Goal: Task Accomplishment & Management: Use online tool/utility

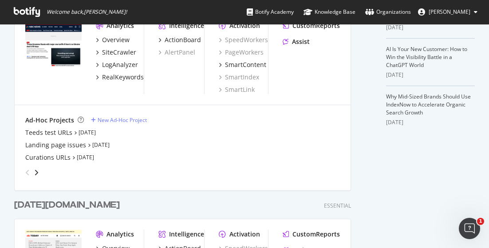
scroll to position [136, 0]
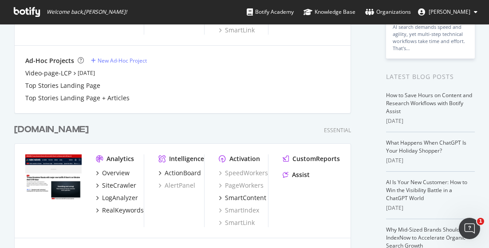
click at [42, 128] on div "[DOMAIN_NAME]" at bounding box center [51, 129] width 75 height 13
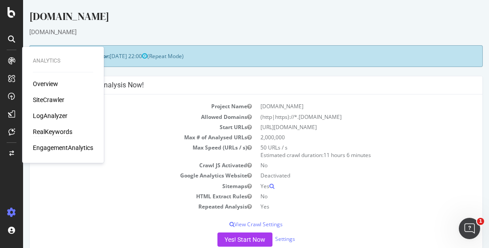
click at [61, 131] on div "RealKeywords" at bounding box center [53, 131] width 40 height 9
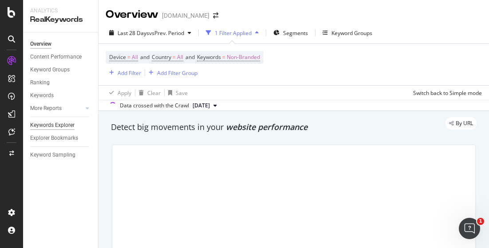
click at [62, 125] on div "Keywords Explorer" at bounding box center [52, 125] width 44 height 9
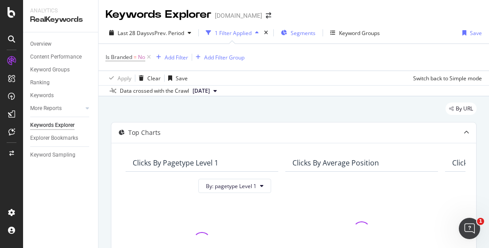
click at [295, 32] on span "Segments" at bounding box center [303, 33] width 25 height 8
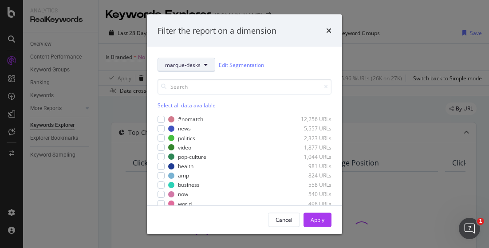
click at [183, 64] on span "marque-desks" at bounding box center [183, 65] width 36 height 8
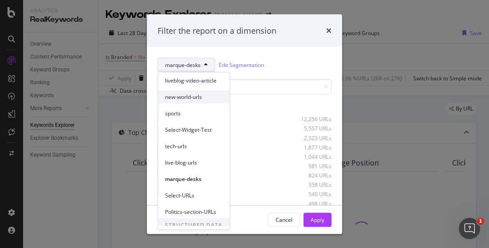
scroll to position [88, 0]
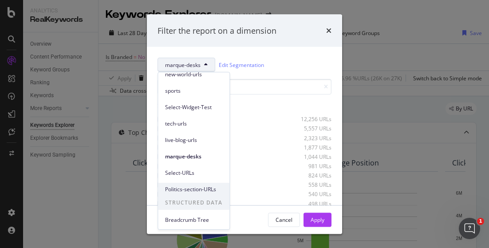
click at [198, 190] on span "Politics-section-URLs" at bounding box center [193, 190] width 57 height 8
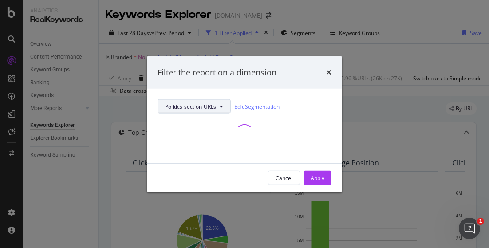
click at [213, 103] on span "Politics-section-URLs" at bounding box center [190, 107] width 51 height 8
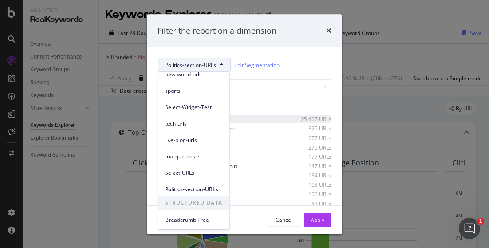
click at [289, 117] on div "25,407 URLs" at bounding box center [310, 119] width 44 height 8
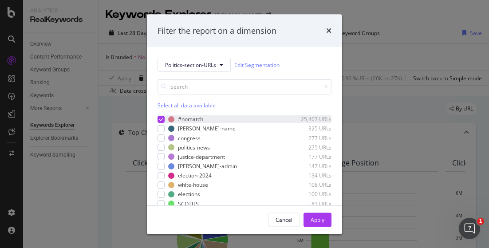
click at [159, 116] on div "modal" at bounding box center [161, 118] width 7 height 7
click at [213, 103] on div "Select all data available" at bounding box center [245, 106] width 174 height 8
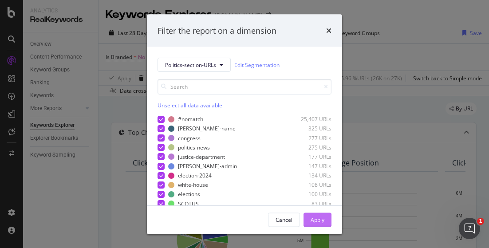
click at [322, 217] on div "Apply" at bounding box center [318, 220] width 14 height 8
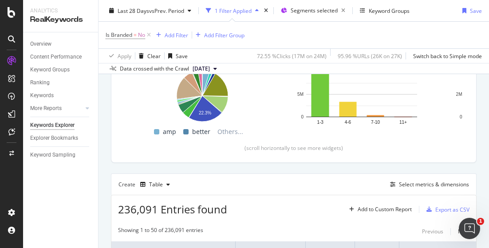
scroll to position [178, 0]
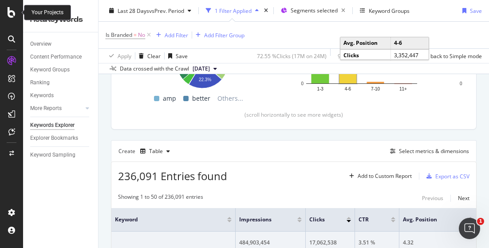
click at [11, 14] on icon at bounding box center [12, 12] width 8 height 11
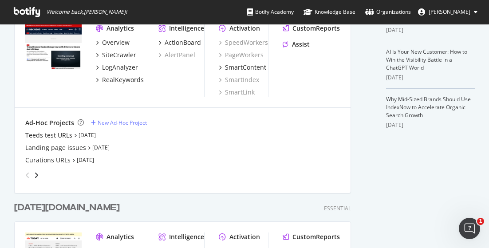
scroll to position [222, 0]
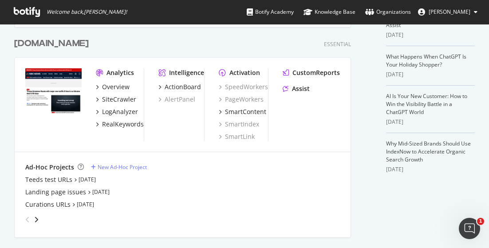
click at [53, 42] on div "[DOMAIN_NAME]" at bounding box center [51, 43] width 75 height 13
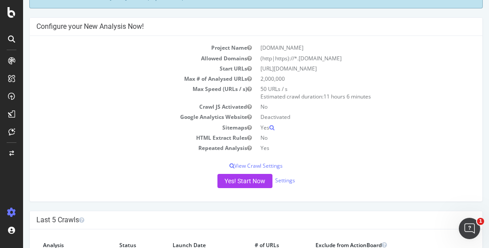
scroll to position [133, 0]
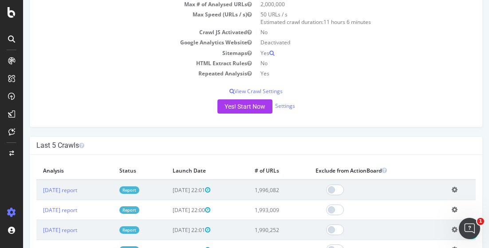
click at [13, 66] on div at bounding box center [11, 61] width 14 height 14
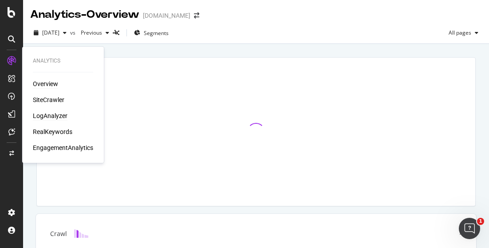
click at [58, 116] on div "LogAnalyzer" at bounding box center [50, 115] width 35 height 9
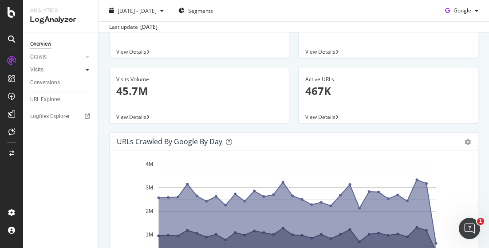
scroll to position [89, 0]
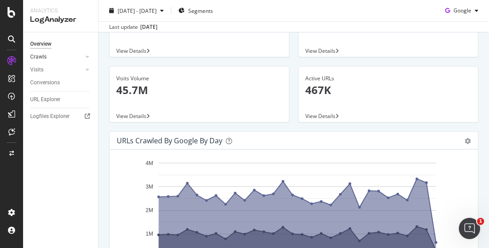
click at [64, 58] on link "Crawls" at bounding box center [56, 56] width 53 height 9
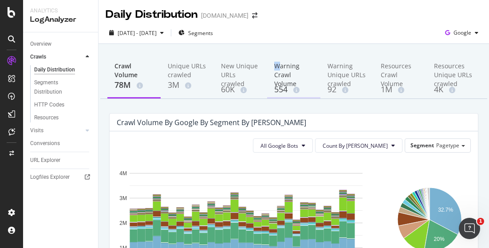
click at [274, 64] on div "Warning Crawl Volume" at bounding box center [293, 73] width 39 height 22
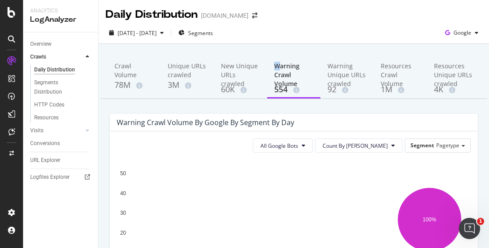
scroll to position [89, 0]
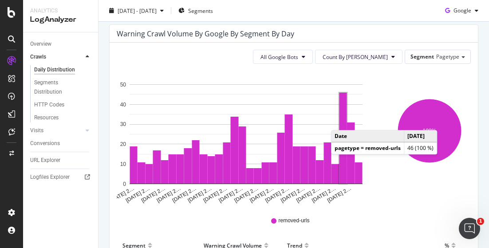
click at [340, 121] on rect "A chart." at bounding box center [344, 138] width 8 height 91
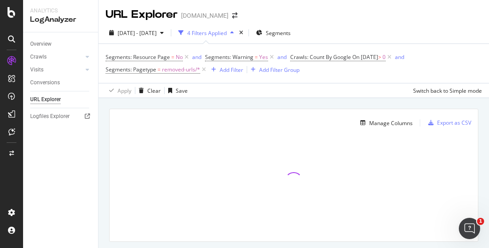
click at [221, 34] on div "4 Filters Applied" at bounding box center [207, 33] width 40 height 8
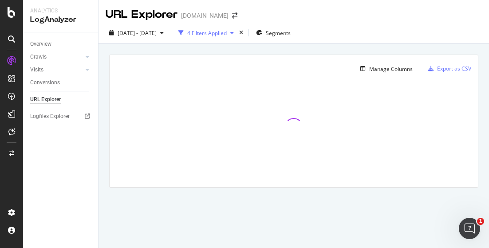
click at [221, 34] on div "4 Filters Applied" at bounding box center [207, 33] width 40 height 8
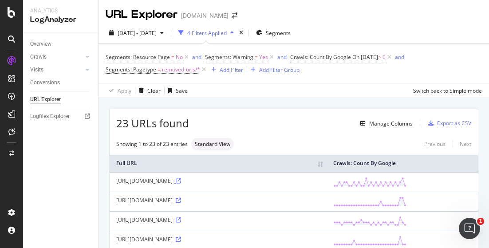
click at [176, 184] on icon at bounding box center [178, 180] width 5 height 5
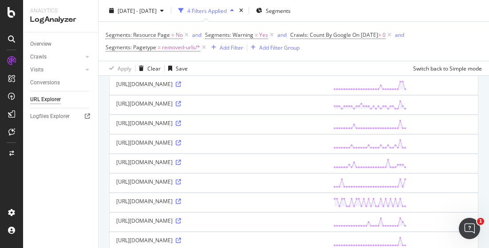
scroll to position [178, 0]
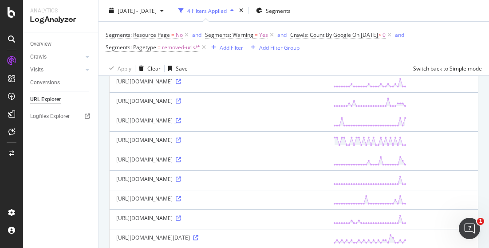
click at [176, 123] on icon at bounding box center [178, 120] width 5 height 5
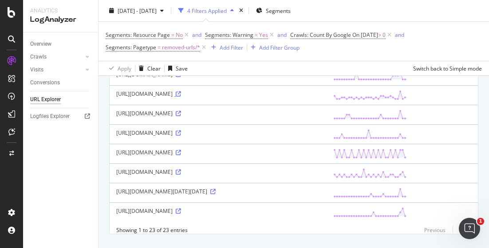
click at [176, 97] on icon at bounding box center [178, 93] width 5 height 5
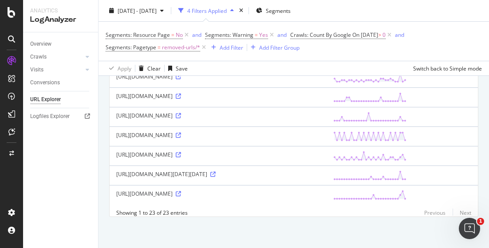
scroll to position [525, 0]
click at [176, 191] on icon at bounding box center [178, 193] width 5 height 5
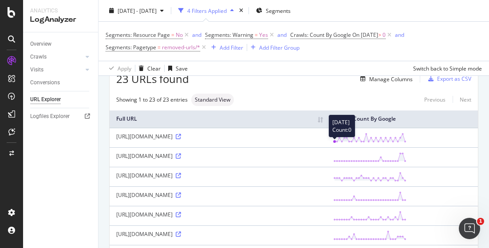
scroll to position [0, 0]
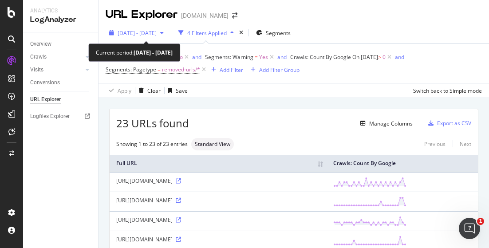
click at [157, 33] on span "[DATE] - [DATE]" at bounding box center [137, 33] width 39 height 8
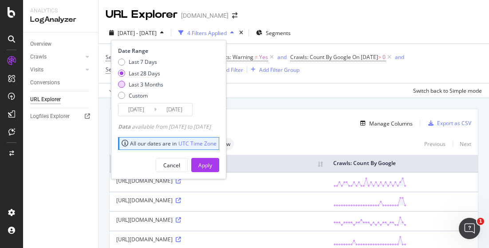
click at [121, 84] on div "Last 3 Months" at bounding box center [121, 84] width 7 height 7
type input "2025/06/06"
click at [212, 163] on div "Apply" at bounding box center [205, 166] width 14 height 8
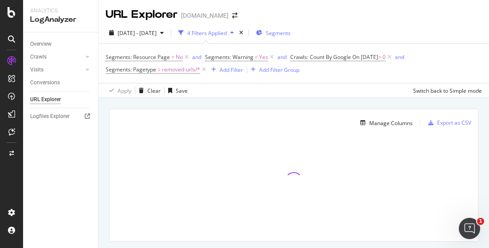
click at [290, 30] on span "Segments" at bounding box center [278, 33] width 25 height 8
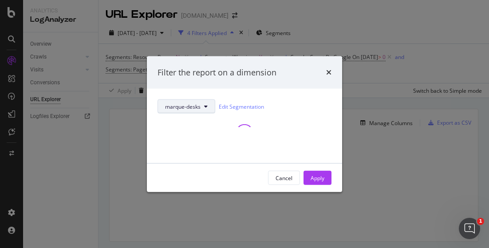
click at [206, 106] on icon "modal" at bounding box center [206, 106] width 4 height 5
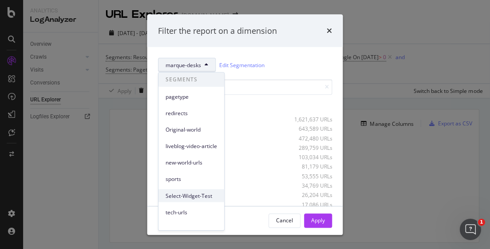
scroll to position [74, 0]
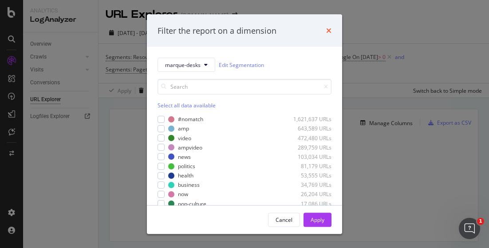
click at [326, 27] on icon "times" at bounding box center [328, 30] width 5 height 7
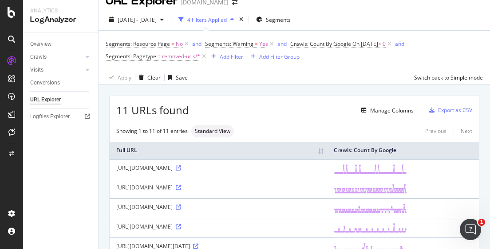
scroll to position [0, 0]
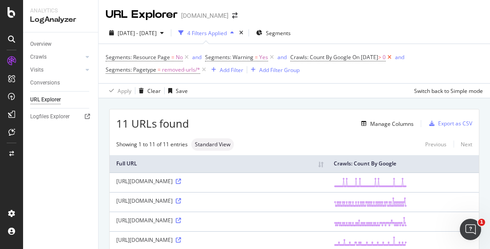
click at [393, 57] on icon at bounding box center [390, 57] width 8 height 9
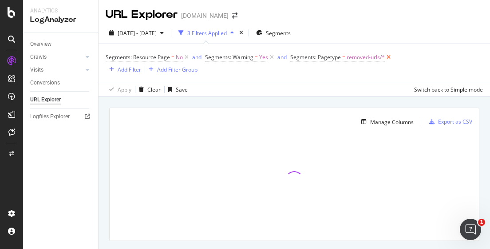
click at [390, 57] on icon at bounding box center [389, 57] width 8 height 9
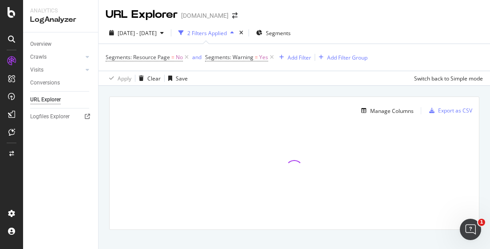
click at [33, 161] on div "Overview Crawls Daily Distribution Segments Distribution HTTP Codes Resources V…" at bounding box center [60, 140] width 75 height 216
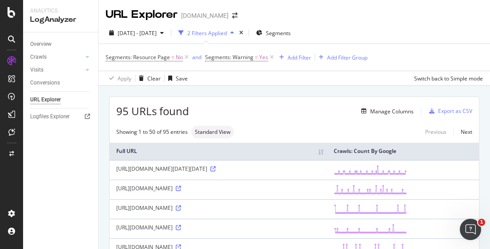
click at [44, 157] on div "Overview Crawls Daily Distribution Segments Distribution HTTP Codes Resources V…" at bounding box center [60, 140] width 75 height 216
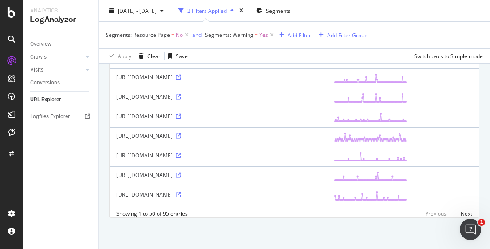
scroll to position [1125, 0]
click at [289, 11] on span "Segments" at bounding box center [278, 11] width 25 height 8
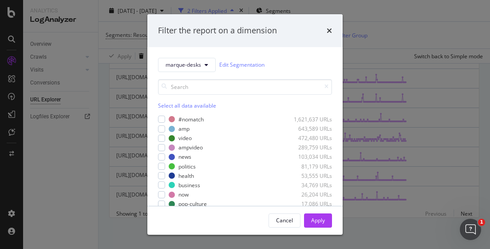
click at [365, 16] on div "Filter the report on a dimension marque-desks Edit Segmentation Select all data…" at bounding box center [245, 124] width 490 height 249
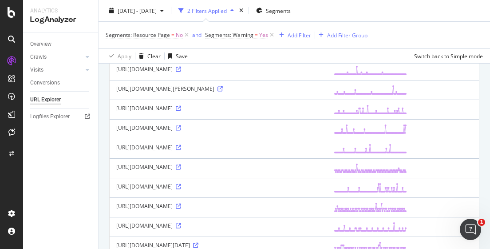
scroll to position [0, 0]
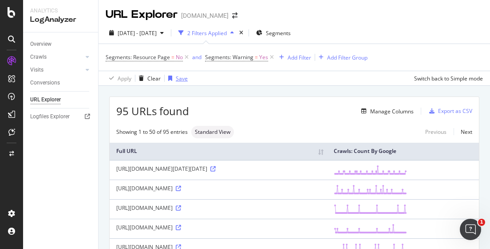
click at [179, 78] on div "Save" at bounding box center [182, 79] width 12 height 8
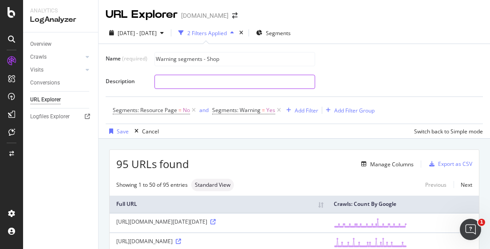
type input "Warning segments - Shop"
click at [198, 84] on input "text" at bounding box center [235, 81] width 160 height 13
click at [376, 99] on div "Segments: Resource Page = No and Segments: Warning = Yes Add Filter Add Filter …" at bounding box center [294, 110] width 363 height 27
click at [122, 131] on div "Save" at bounding box center [123, 131] width 12 height 8
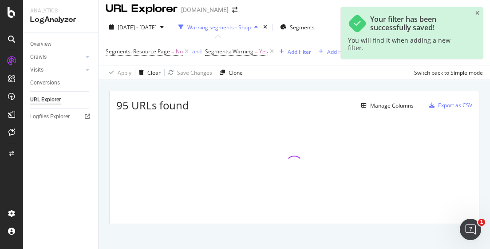
scroll to position [12, 0]
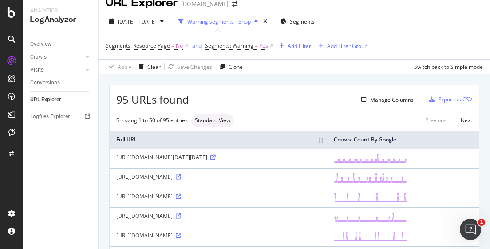
click at [54, 151] on div "Overview Crawls Daily Distribution Segments Distribution HTTP Codes Resources V…" at bounding box center [60, 140] width 75 height 216
drag, startPoint x: 34, startPoint y: 178, endPoint x: 36, endPoint y: 174, distance: 5.2
click at [34, 178] on div "Overview Crawls Daily Distribution Segments Distribution HTTP Codes Resources V…" at bounding box center [60, 140] width 75 height 216
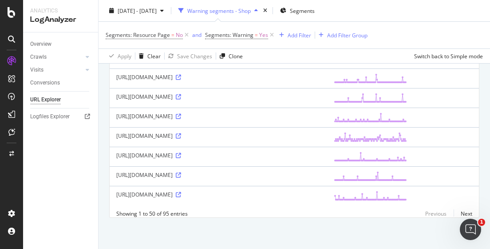
scroll to position [1125, 0]
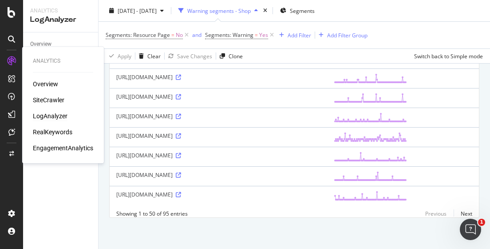
click at [50, 114] on div "LogAnalyzer" at bounding box center [50, 115] width 35 height 9
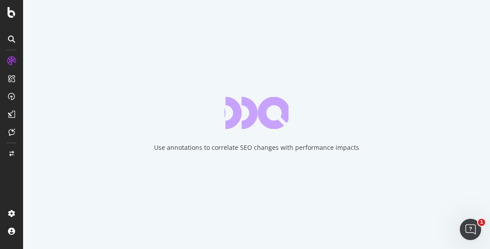
click at [32, 98] on div "Use annotations to correlate SEO changes with performance impacts" at bounding box center [256, 124] width 467 height 249
click at [30, 18] on div "Use annotations to correlate SEO changes with performance impacts" at bounding box center [256, 124] width 467 height 249
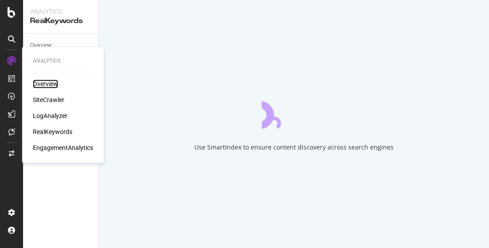
click at [50, 81] on div "Overview" at bounding box center [45, 83] width 25 height 9
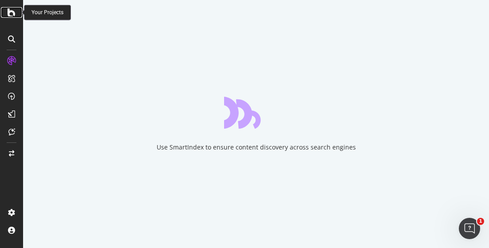
click at [10, 9] on icon at bounding box center [12, 12] width 8 height 11
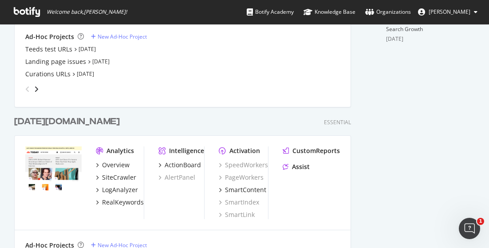
scroll to position [399, 0]
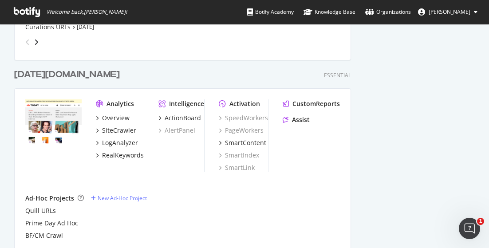
click at [51, 75] on div "today.com" at bounding box center [67, 74] width 106 height 13
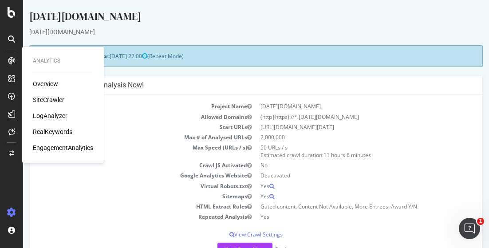
click at [53, 131] on div "RealKeywords" at bounding box center [53, 131] width 40 height 9
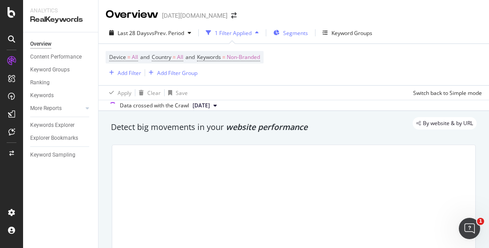
click at [289, 35] on span "Segments" at bounding box center [295, 33] width 25 height 8
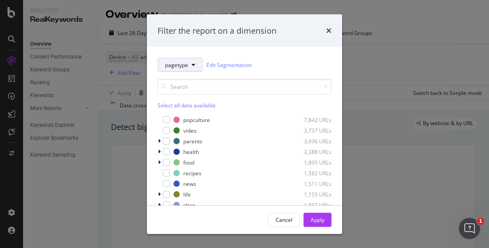
click at [178, 109] on div "Select all data available popculture 7,842 URLs video 3,737 URLs parents 3,696 …" at bounding box center [245, 178] width 174 height 198
click at [187, 68] on span "pagetype" at bounding box center [176, 65] width 23 height 8
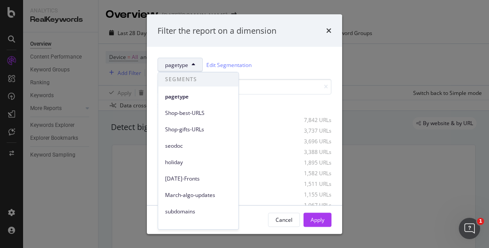
scroll to position [88, 0]
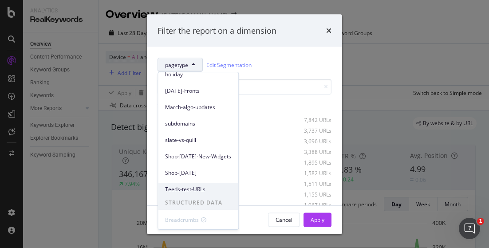
click at [202, 183] on div "Teeds-test-URLs" at bounding box center [198, 189] width 80 height 13
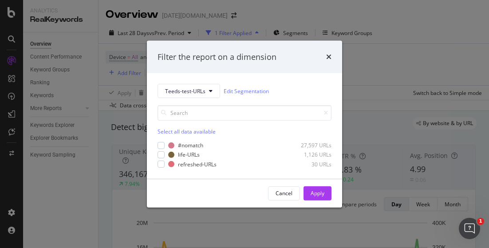
click at [172, 131] on div "Select all data available" at bounding box center [245, 132] width 174 height 8
click at [159, 146] on icon "modal" at bounding box center [161, 145] width 4 height 4
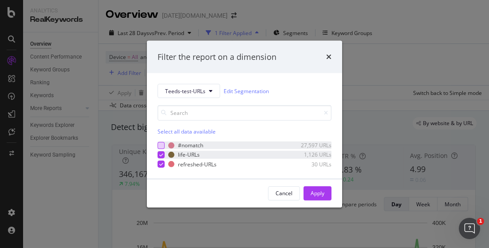
click at [159, 154] on icon "modal" at bounding box center [161, 155] width 4 height 4
click at [316, 195] on div "Apply" at bounding box center [318, 194] width 14 height 8
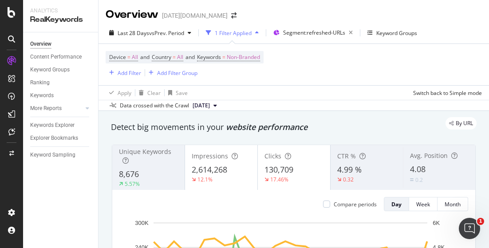
click at [271, 157] on span "Clicks" at bounding box center [273, 156] width 17 height 8
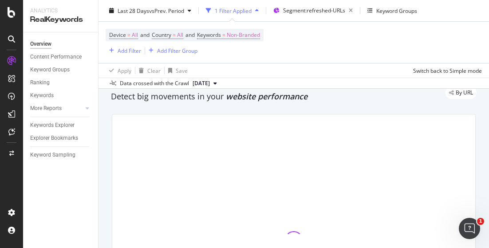
scroll to position [44, 0]
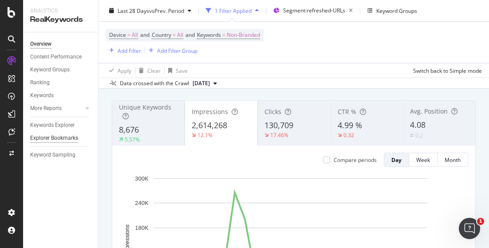
click at [61, 139] on div "Explorer Bookmarks" at bounding box center [54, 138] width 48 height 9
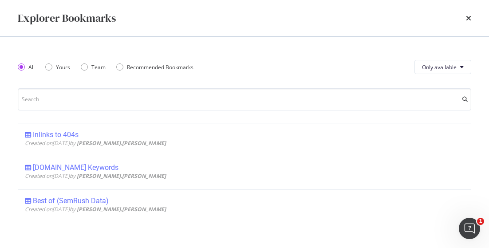
click at [471, 15] on div "Explorer Bookmarks" at bounding box center [244, 18] width 489 height 36
click at [473, 20] on div "Explorer Bookmarks" at bounding box center [244, 18] width 489 height 36
click at [470, 19] on icon "times" at bounding box center [468, 18] width 5 height 7
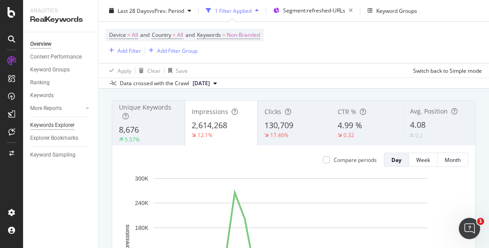
click at [63, 124] on div "Keywords Explorer" at bounding box center [52, 125] width 44 height 9
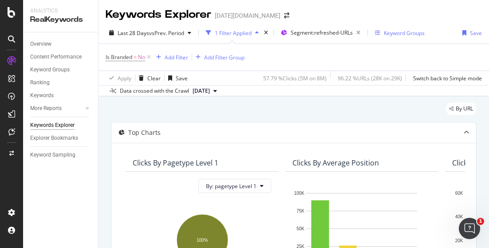
click at [394, 36] on div "Keyword Groups" at bounding box center [404, 33] width 41 height 8
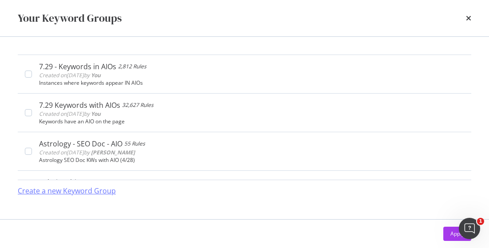
click at [108, 193] on div "Create a new Keyword Group" at bounding box center [67, 191] width 98 height 10
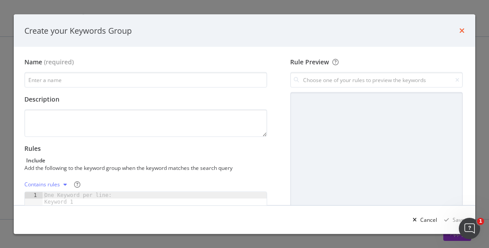
click at [463, 32] on icon "times" at bounding box center [461, 30] width 5 height 7
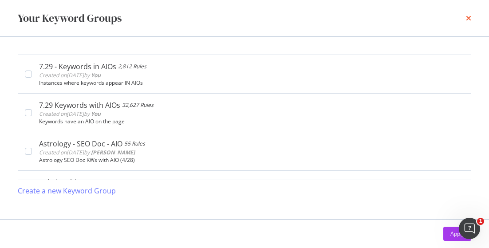
click at [469, 16] on icon "times" at bounding box center [468, 18] width 5 height 7
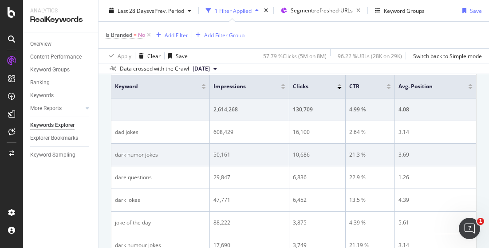
scroll to position [178, 0]
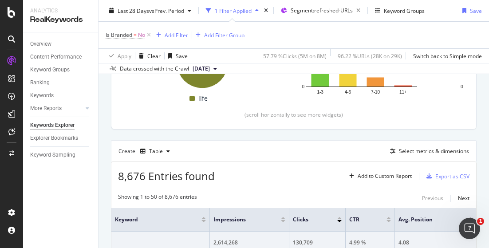
click at [435, 179] on div "Export as CSV" at bounding box center [452, 177] width 34 height 8
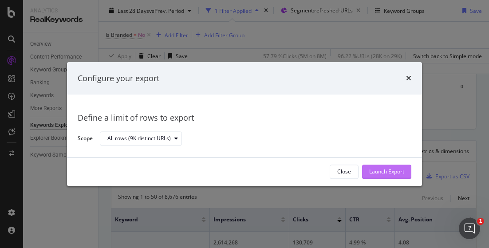
click at [388, 175] on div "Launch Export" at bounding box center [386, 172] width 35 height 8
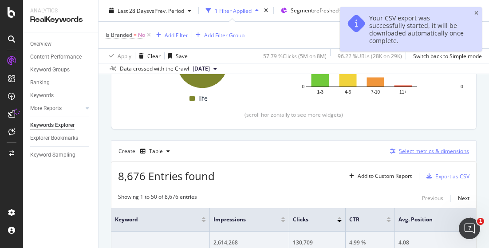
click at [407, 153] on div "Select metrics & dimensions" at bounding box center [434, 151] width 70 height 8
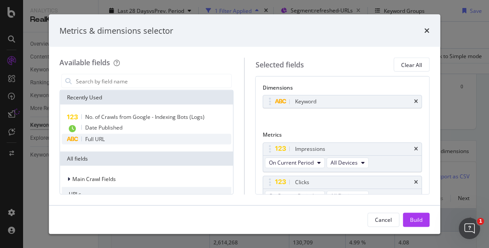
click at [107, 143] on div "Full URL" at bounding box center [147, 139] width 170 height 11
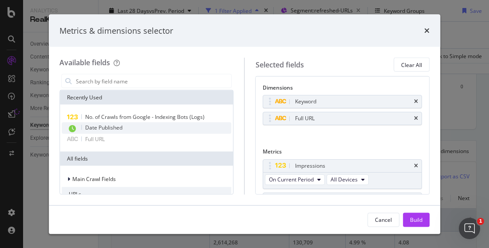
click at [122, 128] on span "Date Published" at bounding box center [103, 128] width 37 height 8
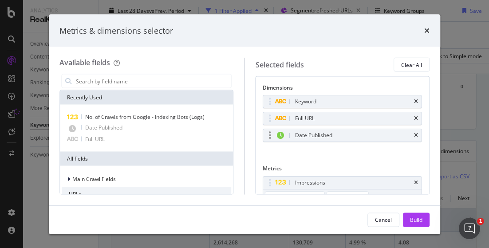
click at [412, 133] on div "Date Published" at bounding box center [343, 135] width 158 height 12
click at [148, 116] on span "No. of Crawls from Google - Indexing Bots (Logs)" at bounding box center [144, 117] width 119 height 8
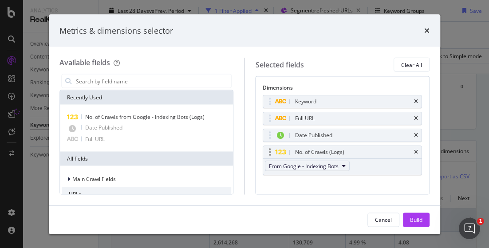
click at [307, 163] on span "From Google - Indexing Bots" at bounding box center [304, 166] width 70 height 8
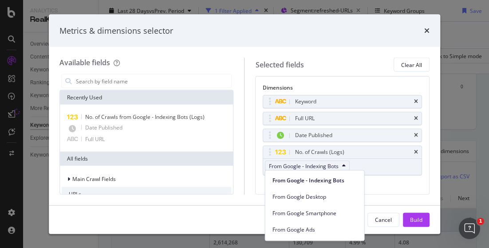
click at [389, 176] on div "Keyword Full URL Date Published No. of Crawls (Logs) From Google - Indexing Bot…" at bounding box center [342, 144] width 159 height 99
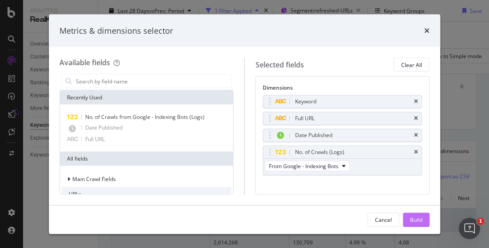
click at [411, 217] on div "Build" at bounding box center [416, 220] width 12 height 8
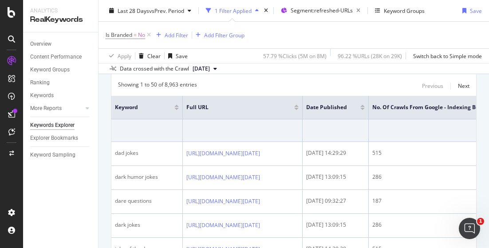
scroll to position [265, 0]
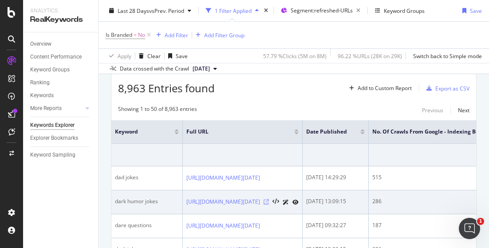
click at [269, 200] on icon at bounding box center [266, 201] width 5 height 5
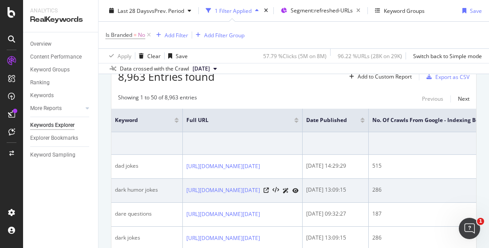
scroll to position [221, 0]
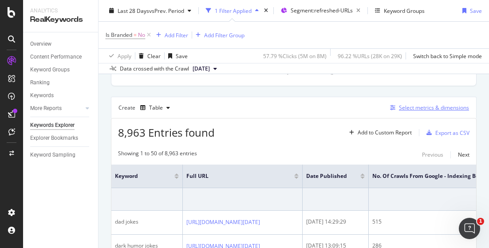
click at [416, 107] on div "Select metrics & dimensions" at bounding box center [434, 108] width 70 height 8
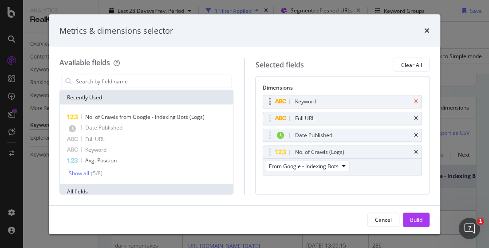
click at [414, 102] on icon "times" at bounding box center [416, 101] width 4 height 5
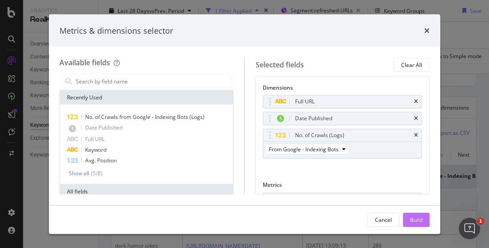
click at [415, 218] on div "Build" at bounding box center [416, 220] width 12 height 8
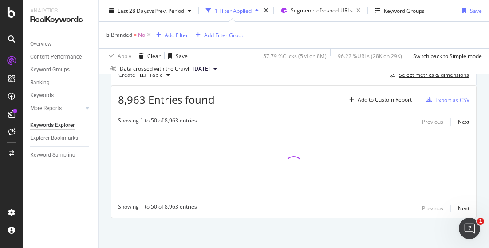
scroll to position [254, 0]
click at [281, 93] on div "8,963 Entries found Add to Custom Report Export as CSV" at bounding box center [293, 96] width 365 height 22
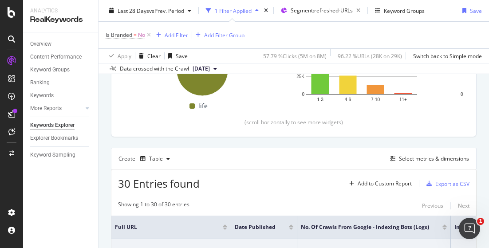
scroll to position [221, 0]
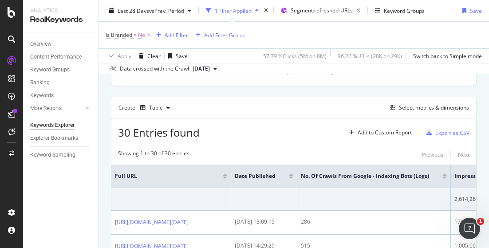
click at [56, 191] on div "Overview Content Performance Keyword Groups Ranking Keywords More Reports Count…" at bounding box center [60, 140] width 75 height 216
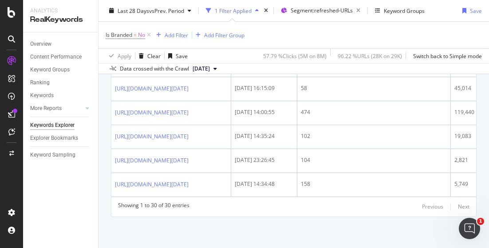
scroll to position [1064, 0]
click at [43, 214] on div "Overview Content Performance Keyword Groups Ranking Keywords More Reports Count…" at bounding box center [60, 140] width 75 height 216
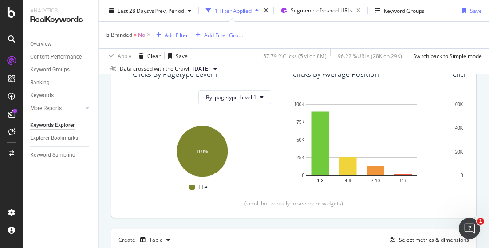
scroll to position [178, 0]
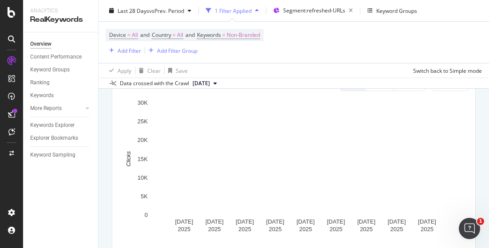
scroll to position [444, 0]
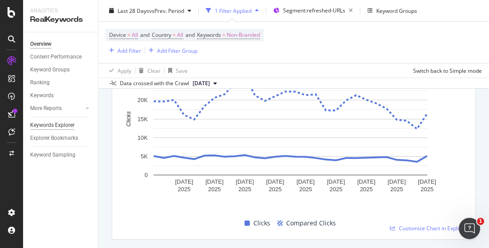
click at [66, 124] on div "Keywords Explorer" at bounding box center [52, 125] width 44 height 9
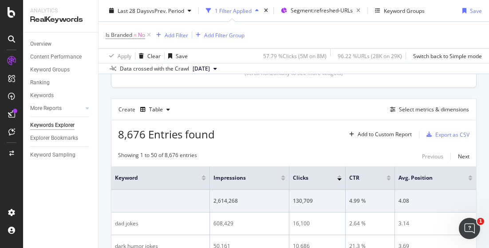
scroll to position [222, 0]
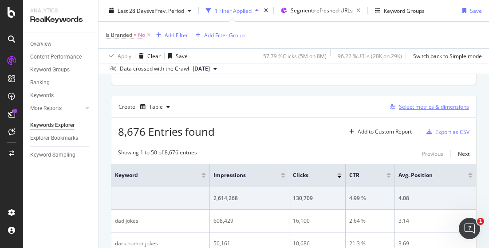
click at [435, 106] on div "Select metrics & dimensions" at bounding box center [434, 107] width 70 height 8
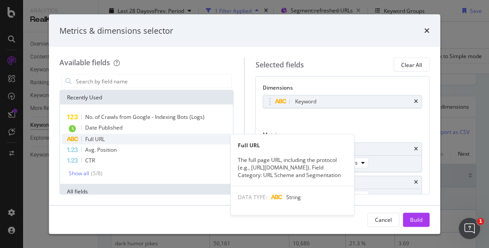
click at [117, 134] on div "Full URL" at bounding box center [147, 139] width 170 height 11
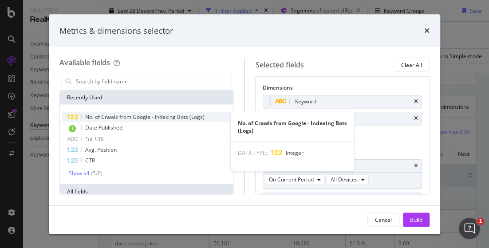
click at [148, 116] on span "No. of Crawls from Google - Indexing Bots (Logs)" at bounding box center [144, 117] width 119 height 8
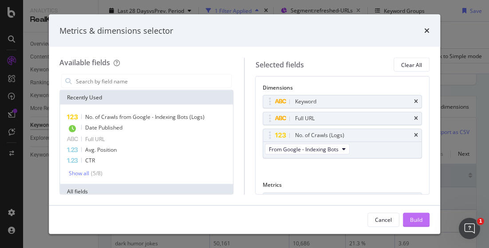
click at [420, 217] on div "Build" at bounding box center [416, 220] width 12 height 8
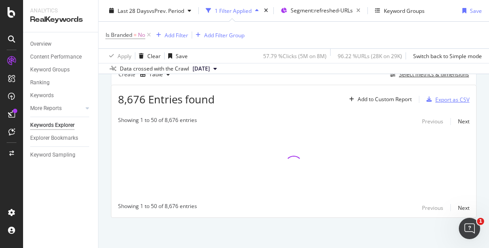
scroll to position [210, 0]
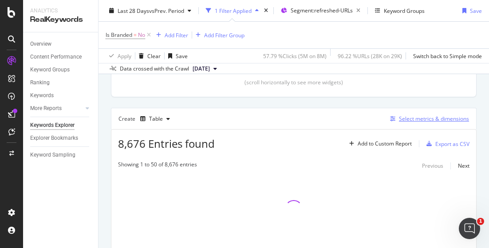
click at [414, 119] on div "Select metrics & dimensions" at bounding box center [434, 119] width 70 height 8
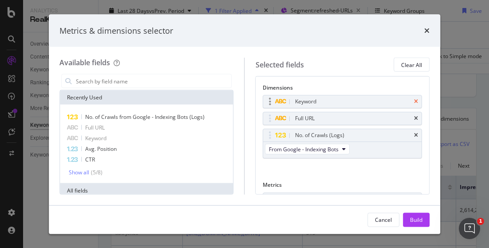
click at [414, 99] on icon "times" at bounding box center [416, 101] width 4 height 5
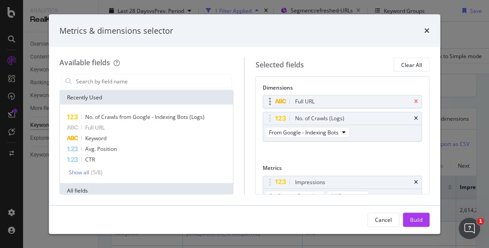
click at [414, 102] on icon "times" at bounding box center [416, 101] width 4 height 5
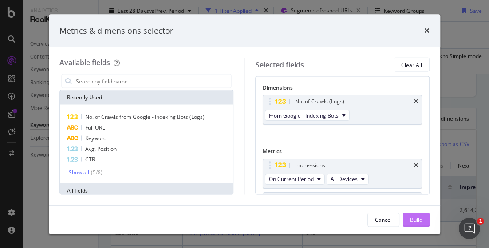
click at [423, 221] on button "Build" at bounding box center [416, 220] width 27 height 14
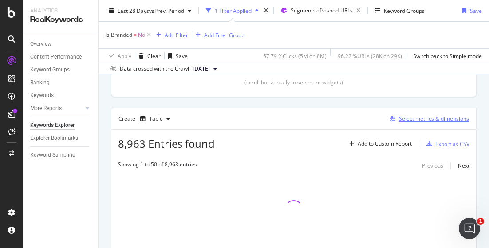
click at [428, 119] on div "Select metrics & dimensions" at bounding box center [434, 119] width 70 height 8
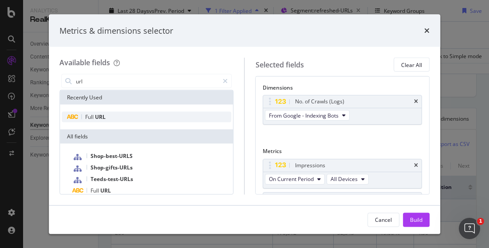
type input "url"
click at [99, 119] on span "URL" at bounding box center [100, 117] width 11 height 8
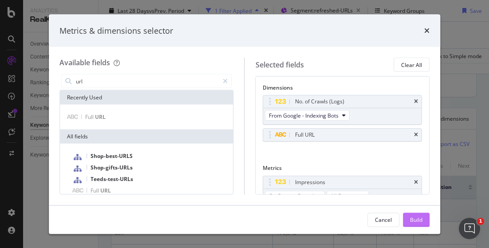
click at [416, 224] on div "Build" at bounding box center [416, 219] width 12 height 13
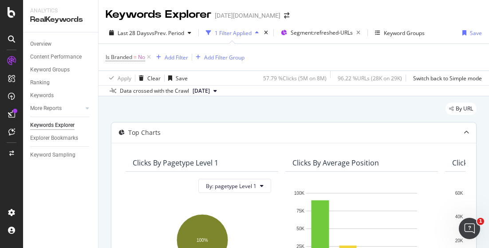
scroll to position [133, 0]
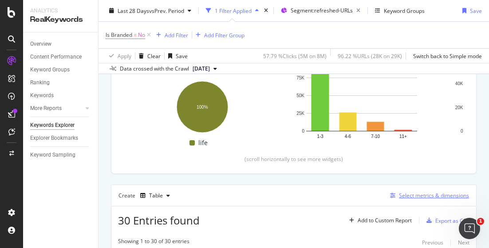
click at [434, 195] on div "Select metrics & dimensions" at bounding box center [434, 196] width 70 height 8
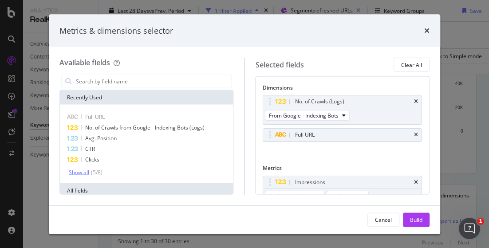
click at [80, 171] on div "Show all" at bounding box center [79, 172] width 20 height 6
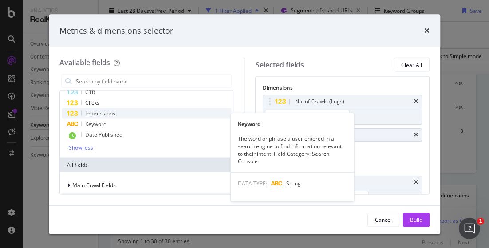
scroll to position [44, 0]
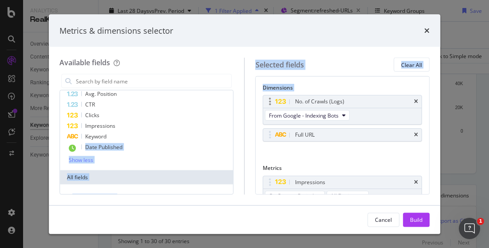
drag, startPoint x: 107, startPoint y: 132, endPoint x: 286, endPoint y: 124, distance: 179.5
click at [286, 124] on div "Available fields Recently Used Full URL No. of Crawls from Google - Indexing Bo…" at bounding box center [244, 126] width 370 height 137
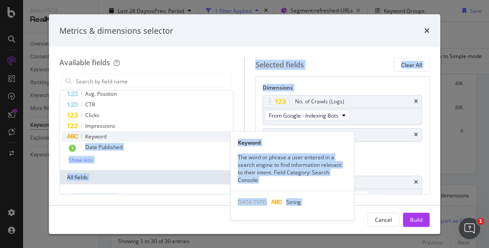
click at [76, 135] on icon "modal" at bounding box center [73, 136] width 12 height 5
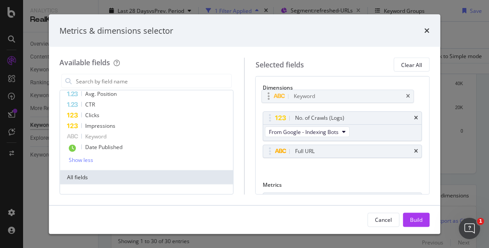
drag, startPoint x: 324, startPoint y: 153, endPoint x: 322, endPoint y: 98, distance: 54.6
click at [322, 98] on body "Analytics RealKeywords Overview Content Performance Keyword Groups Ranking Keyw…" at bounding box center [244, 124] width 489 height 248
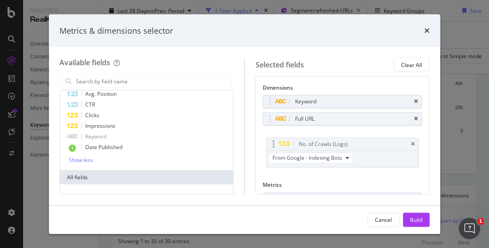
drag, startPoint x: 373, startPoint y: 123, endPoint x: 376, endPoint y: 152, distance: 29.1
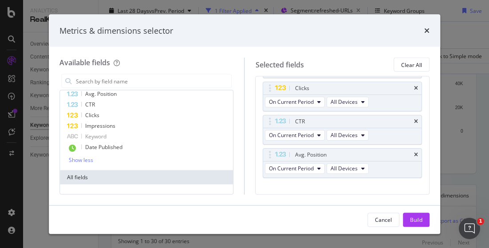
scroll to position [154, 0]
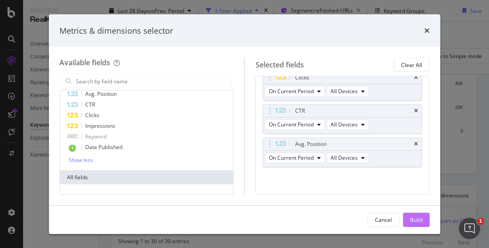
click at [413, 221] on div "Build" at bounding box center [416, 220] width 12 height 8
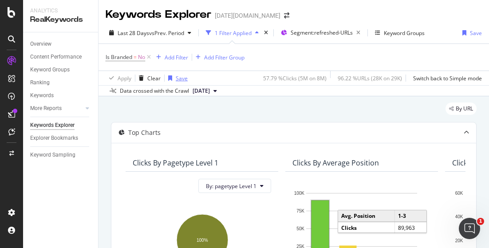
click at [178, 79] on div "Save" at bounding box center [182, 79] width 12 height 8
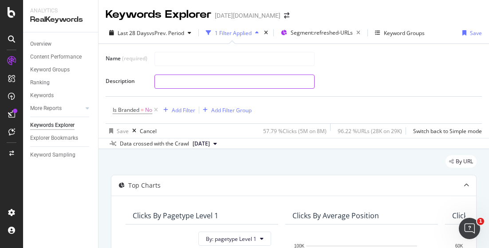
type input "j"
type input "Teads Test Keywords"
click at [257, 84] on input "text" at bounding box center [234, 81] width 159 height 13
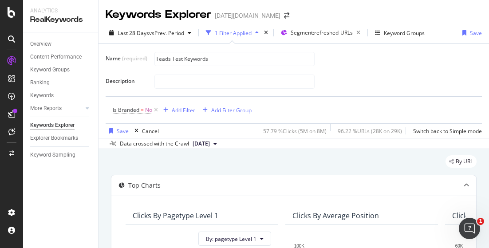
click at [225, 67] on div "Name (required) Teads Test Keywords Description" at bounding box center [294, 70] width 376 height 38
click at [230, 80] on input "text" at bounding box center [234, 81] width 159 height 13
type input "T"
type input "K"
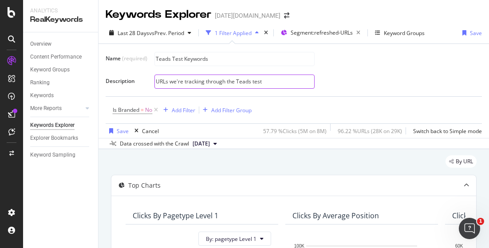
click at [277, 83] on input "URLs we're tracking through the Teads test" at bounding box center [234, 81] width 159 height 13
click at [237, 82] on input "URLs we're tracking through the Teads test" at bounding box center [234, 81] width 159 height 13
type input "URLs we're tracking through the Today.com Teads test"
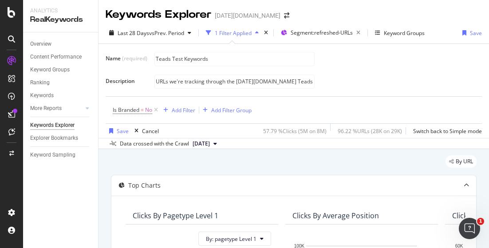
click at [292, 115] on div "Is Branded = No Add Filter Add Filter Group" at bounding box center [294, 110] width 362 height 27
click at [119, 131] on div "Save" at bounding box center [123, 131] width 12 height 8
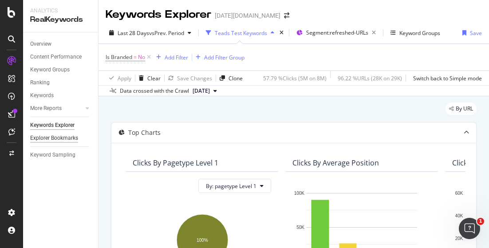
click at [64, 140] on div "Explorer Bookmarks" at bounding box center [54, 138] width 48 height 9
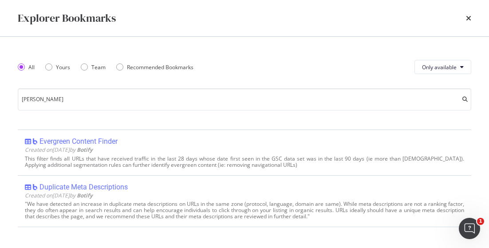
scroll to position [9, 0]
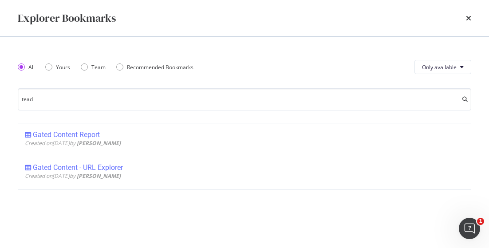
type input "tead"
click at [44, 66] on div "All Yours Team Recommended Bookmarks" at bounding box center [111, 67] width 186 height 25
click at [47, 67] on div "Yours" at bounding box center [48, 66] width 7 height 7
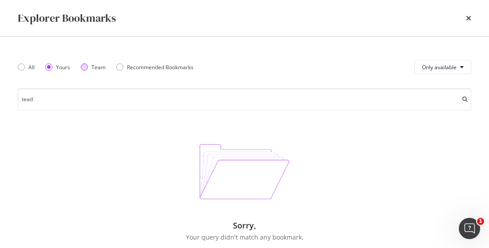
click at [87, 67] on div "Team" at bounding box center [84, 66] width 7 height 7
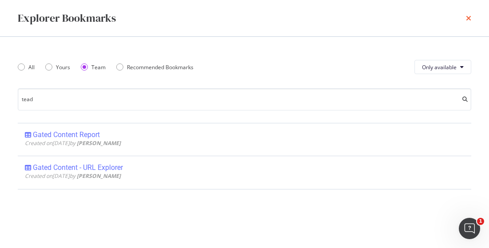
click at [467, 17] on icon "times" at bounding box center [468, 18] width 5 height 7
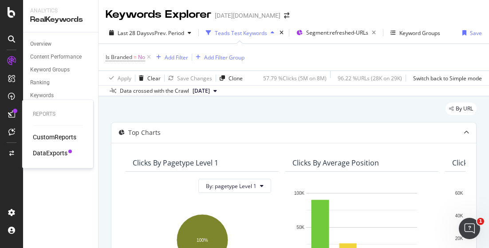
click at [45, 152] on div "DataExports" at bounding box center [50, 153] width 35 height 9
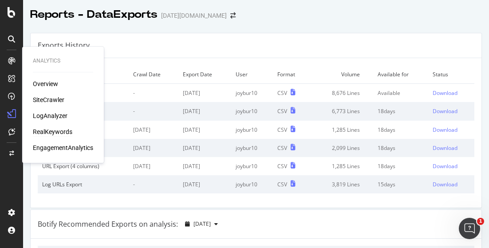
click at [60, 133] on div "RealKeywords" at bounding box center [53, 131] width 40 height 9
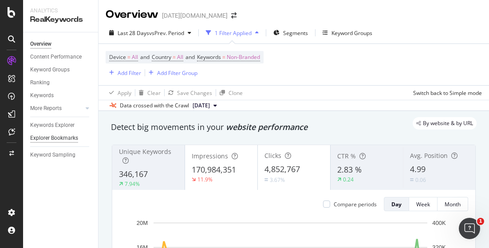
click at [68, 138] on div "Explorer Bookmarks" at bounding box center [54, 138] width 48 height 9
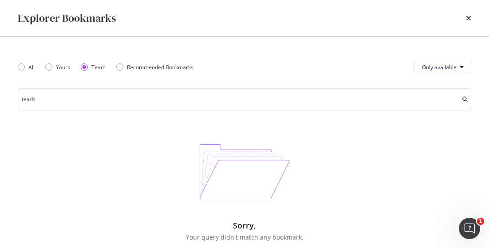
type input "teads"
click at [466, 17] on div "Explorer Bookmarks" at bounding box center [245, 18] width 454 height 15
click at [469, 17] on icon "times" at bounding box center [468, 18] width 5 height 7
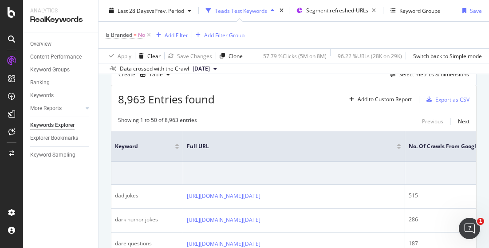
scroll to position [210, 0]
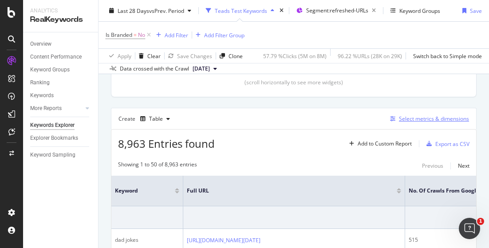
click at [412, 115] on div "Select metrics & dimensions" at bounding box center [434, 119] width 70 height 8
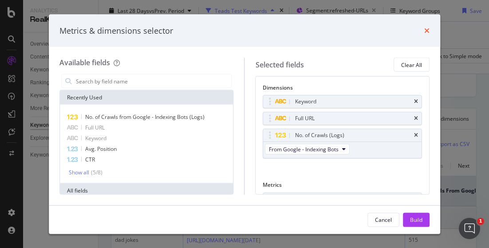
click at [426, 28] on icon "times" at bounding box center [426, 30] width 5 height 7
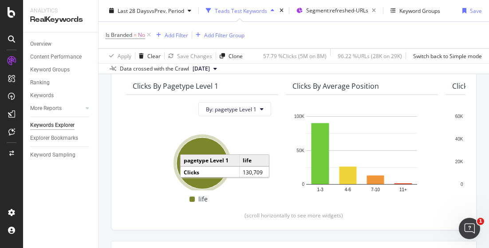
scroll to position [0, 0]
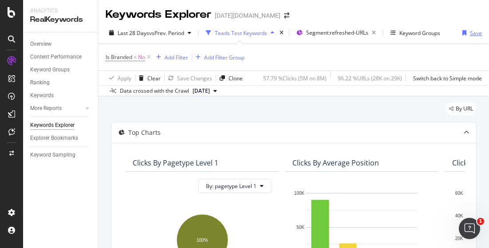
click at [470, 33] on div "Save" at bounding box center [476, 33] width 12 height 8
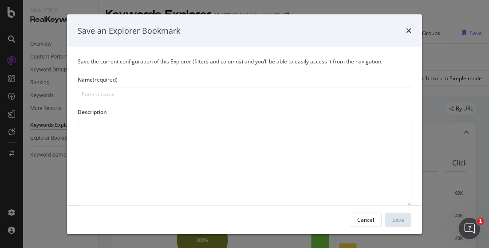
click at [194, 96] on input "modal" at bounding box center [245, 94] width 334 height 14
click at [410, 31] on icon "times" at bounding box center [408, 30] width 5 height 7
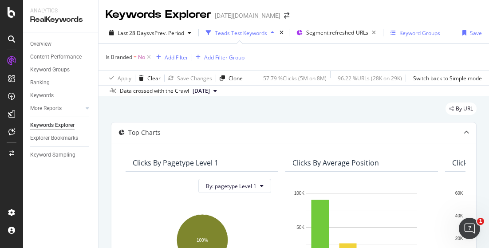
click at [409, 32] on div "Keyword Groups" at bounding box center [419, 33] width 41 height 8
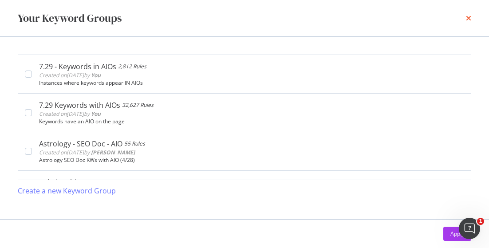
click at [467, 16] on icon "times" at bounding box center [468, 18] width 5 height 7
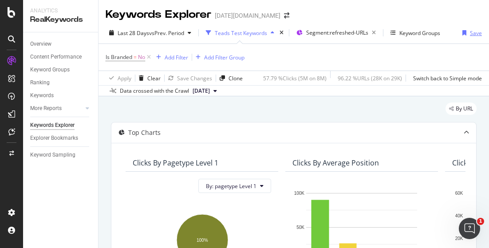
click at [463, 35] on div "button" at bounding box center [464, 32] width 11 height 5
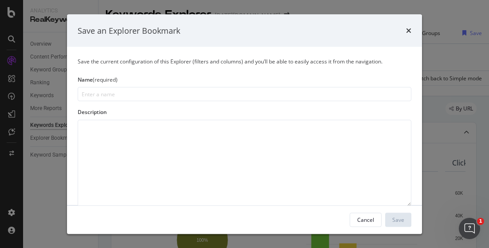
click at [176, 92] on input "modal" at bounding box center [245, 94] width 334 height 14
type input "Teads test URLs"
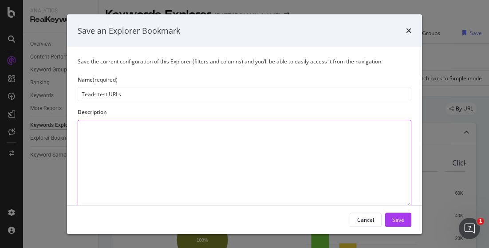
click at [174, 132] on textarea "modal" at bounding box center [245, 162] width 334 height 87
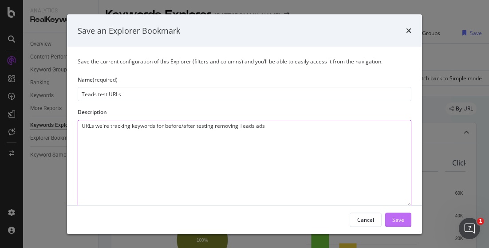
type textarea "URLs we're tracking keywords for before/after testing removing Teads ads"
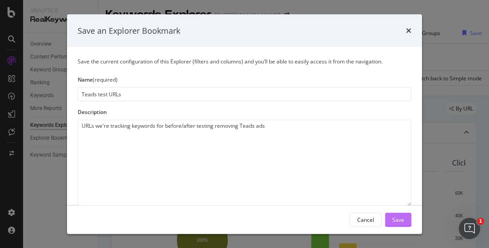
click at [394, 222] on div "Save" at bounding box center [398, 220] width 12 height 8
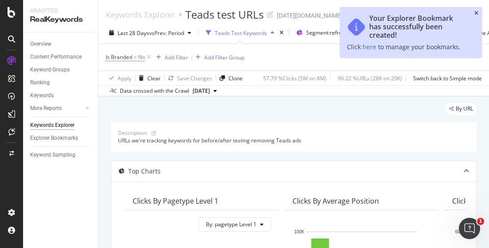
click at [476, 12] on icon "close toast" at bounding box center [477, 13] width 4 height 5
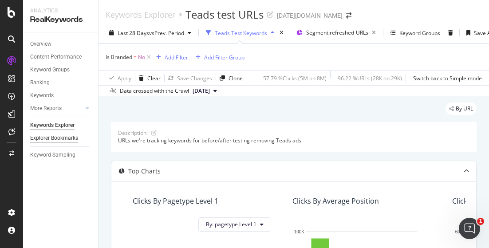
click at [45, 136] on div "Explorer Bookmarks" at bounding box center [54, 138] width 48 height 9
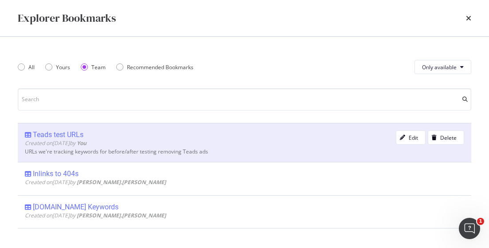
click at [312, 146] on div "Created on 2025 Sep 5th by You" at bounding box center [210, 143] width 371 height 8
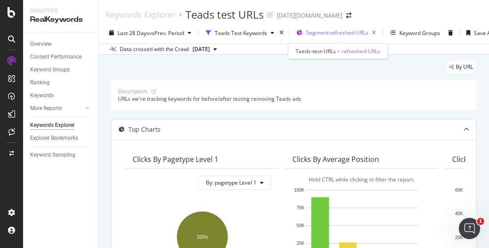
click at [333, 35] on span "Segment: refreshed-URLs" at bounding box center [337, 33] width 62 height 8
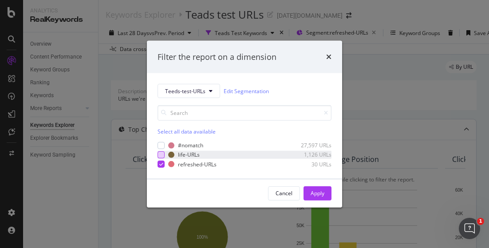
click at [159, 152] on div "modal" at bounding box center [161, 154] width 7 height 7
click at [320, 192] on div "Apply" at bounding box center [318, 194] width 14 height 8
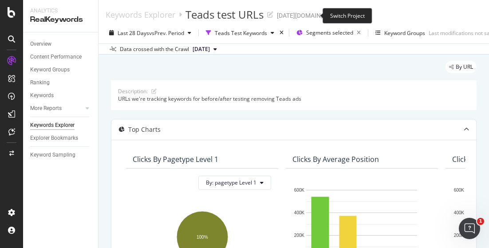
click at [346, 16] on icon "arrow-right-arrow-left" at bounding box center [348, 15] width 5 height 6
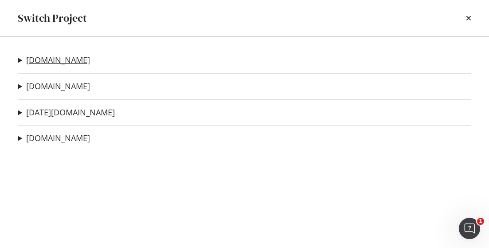
click at [71, 59] on link "[DOMAIN_NAME]" at bounding box center [58, 59] width 64 height 9
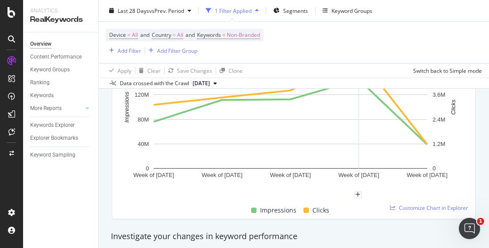
scroll to position [133, 0]
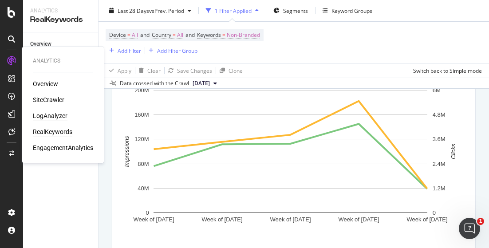
click at [57, 115] on div "LogAnalyzer" at bounding box center [50, 115] width 35 height 9
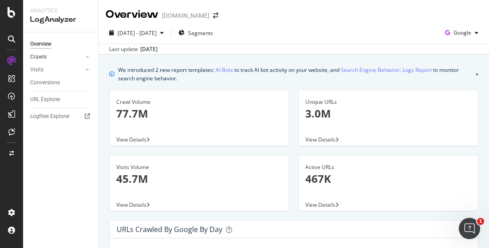
click at [73, 57] on link "Crawls" at bounding box center [56, 56] width 53 height 9
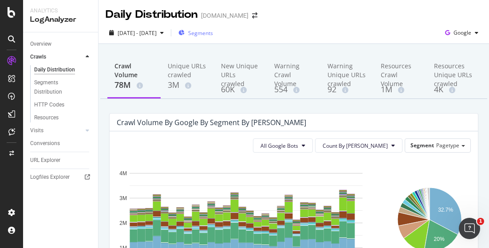
click at [213, 34] on span "Segments" at bounding box center [200, 33] width 25 height 8
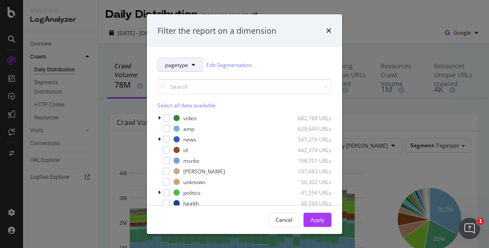
click at [182, 68] on span "pagetype" at bounding box center [176, 65] width 23 height 8
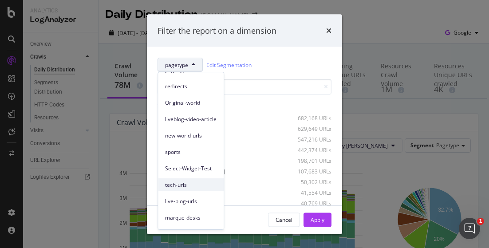
scroll to position [74, 0]
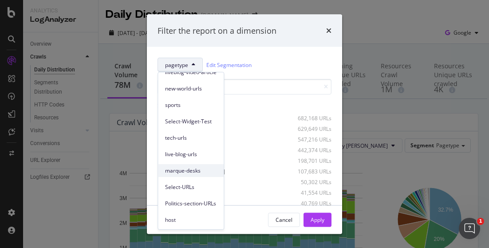
click at [192, 170] on span "marque-desks" at bounding box center [190, 171] width 51 height 8
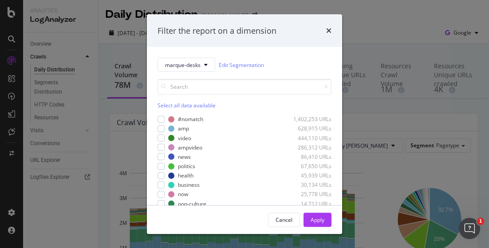
click at [166, 106] on div "Select all data available" at bounding box center [245, 106] width 174 height 8
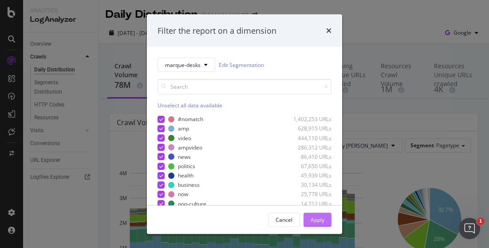
click at [323, 217] on div "Apply" at bounding box center [318, 220] width 14 height 8
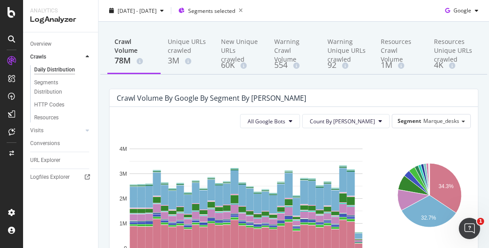
scroll to position [44, 0]
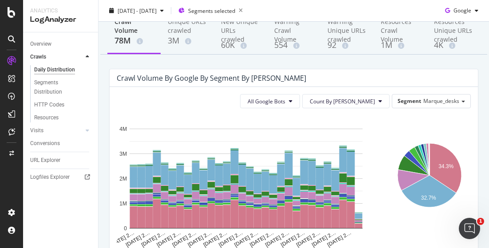
click at [344, 119] on icon "Aug 07 2… Aug 09 2… Aug 11 2… Aug 13 2… Aug 15 2… Aug 17 2… Aug 19 2… Aug 21 2……" at bounding box center [246, 181] width 259 height 133
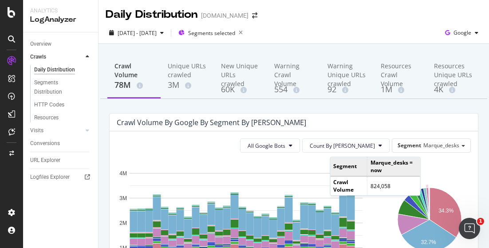
scroll to position [89, 0]
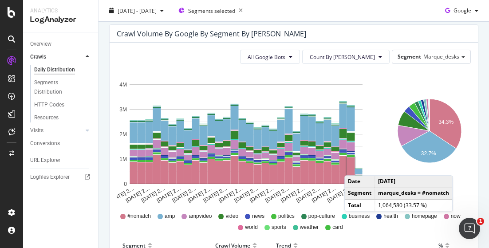
click at [353, 166] on rect "A chart." at bounding box center [351, 171] width 8 height 26
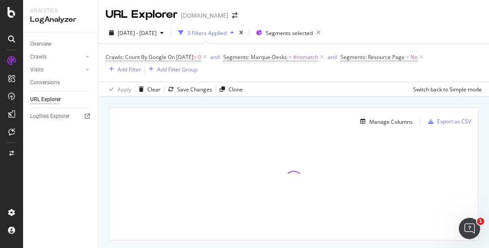
click at [407, 16] on div "URL Explorer nbcnews.com" at bounding box center [294, 11] width 391 height 22
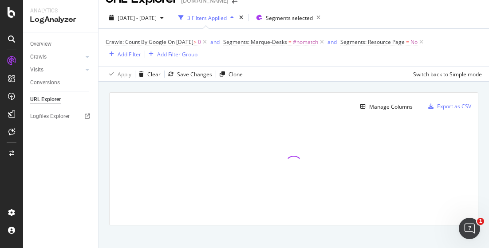
scroll to position [23, 0]
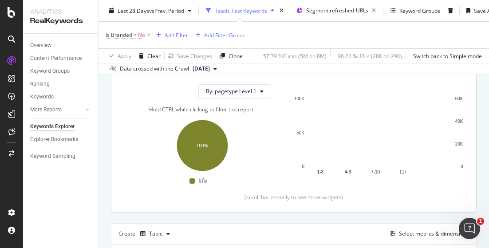
scroll to position [355, 0]
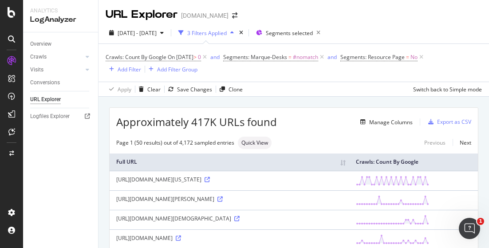
scroll to position [1171, 0]
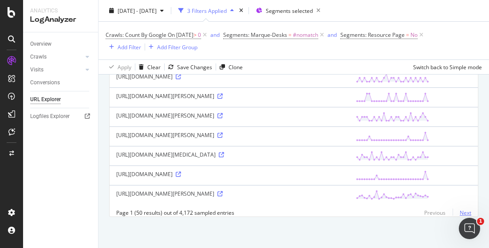
click at [459, 214] on link "Next" at bounding box center [462, 212] width 19 height 13
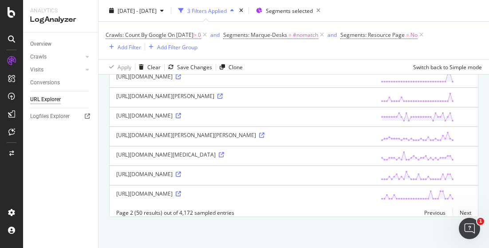
scroll to position [1102, 0]
click at [458, 214] on link "Next" at bounding box center [462, 212] width 19 height 13
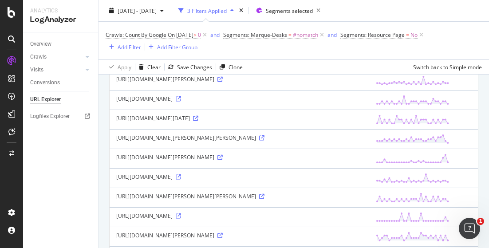
scroll to position [0, 0]
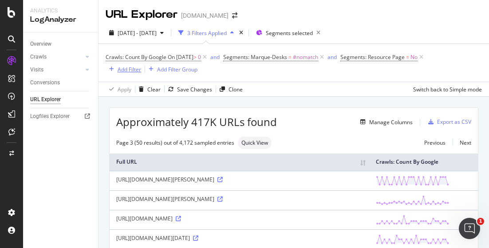
click at [141, 65] on div "Add Filter" at bounding box center [124, 69] width 36 height 10
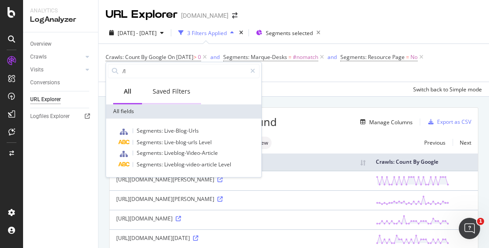
type input "/"
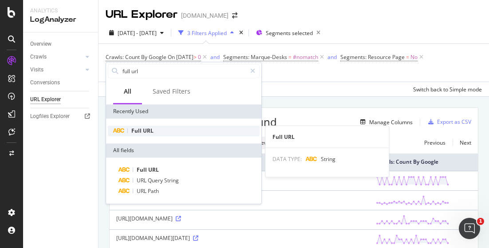
type input "full url"
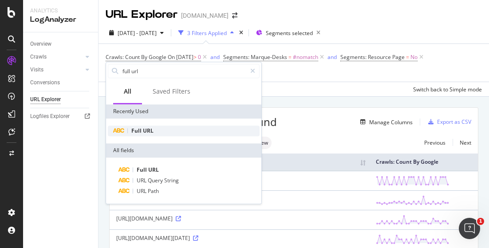
click at [162, 131] on div "Full URL" at bounding box center [184, 131] width 152 height 11
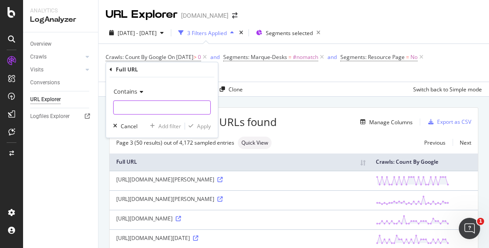
click at [133, 106] on input "text" at bounding box center [162, 107] width 97 height 14
type input "/live-blog/"
click at [192, 125] on icon "button" at bounding box center [191, 125] width 5 height 5
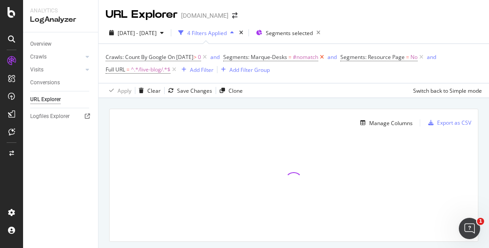
click at [326, 55] on icon at bounding box center [322, 57] width 8 height 9
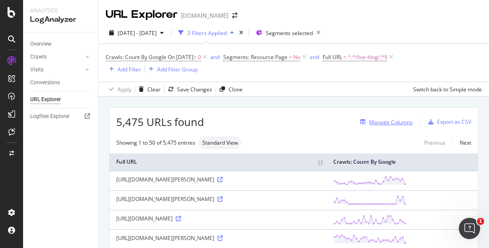
click at [394, 122] on div "Manage Columns" at bounding box center [391, 123] width 44 height 8
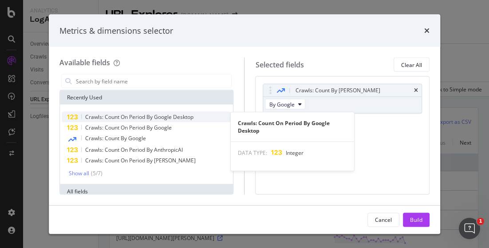
click at [151, 117] on span "Crawls: Count On Period By Google Desktop" at bounding box center [139, 117] width 108 height 8
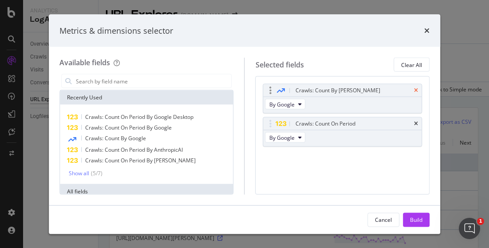
click at [415, 90] on icon "times" at bounding box center [416, 90] width 4 height 5
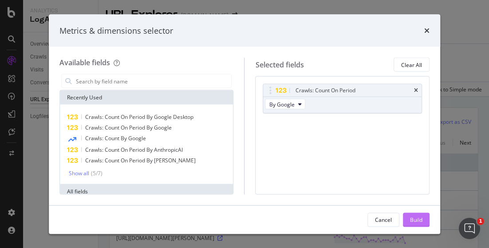
click at [413, 218] on div "Build" at bounding box center [416, 220] width 12 height 8
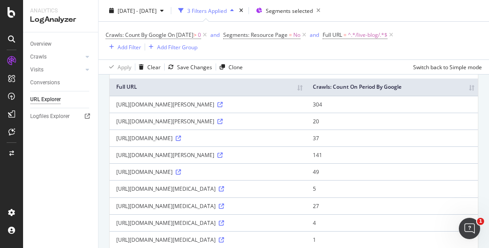
scroll to position [89, 0]
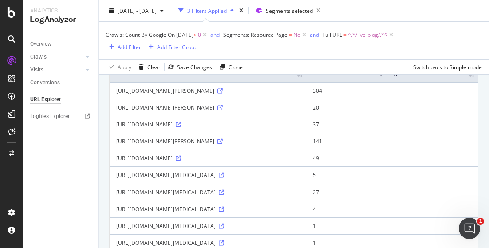
click at [465, 76] on th "Crawls: Count On Period By Google" at bounding box center [392, 73] width 172 height 17
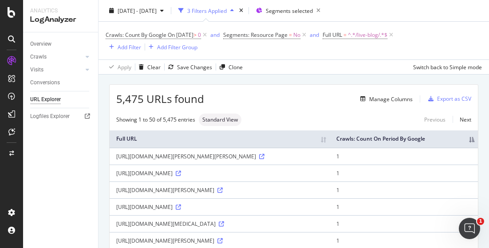
scroll to position [89, 0]
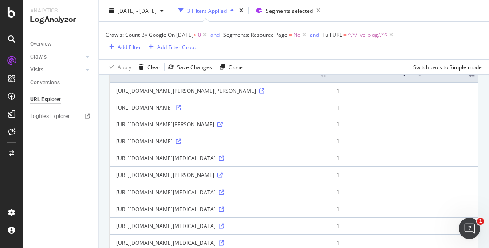
click at [468, 79] on th "Crawls: Count On Period By Google" at bounding box center [404, 73] width 148 height 17
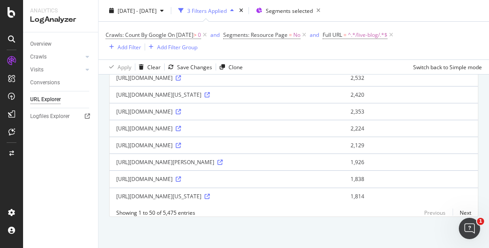
scroll to position [872, 0]
click at [451, 24] on div "Crawls: Count By Google On 2025-09-04 > 0 and Segments: Resource Page = No and …" at bounding box center [294, 41] width 376 height 38
click at [209, 34] on icon at bounding box center [205, 35] width 8 height 9
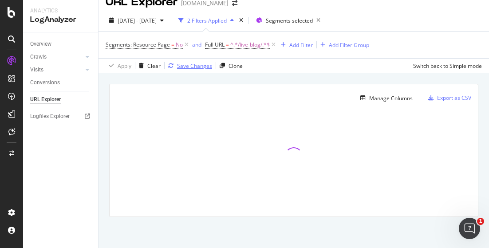
scroll to position [12, 0]
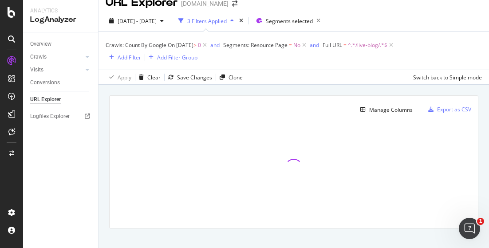
scroll to position [23, 0]
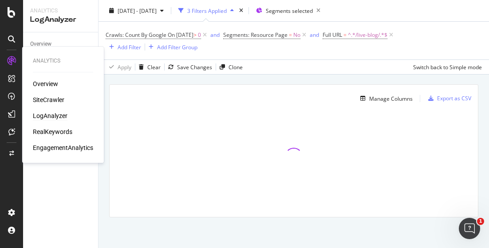
click at [57, 114] on div "LogAnalyzer" at bounding box center [50, 115] width 35 height 9
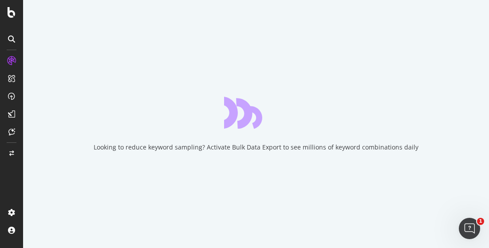
click at [467, 106] on div "Looking to reduce keyword sampling? Activate Bulk Data Export to see millions o…" at bounding box center [256, 124] width 466 height 248
click at [472, 138] on div "Looking to reduce keyword sampling? Activate Bulk Data Export to see millions o…" at bounding box center [256, 124] width 466 height 248
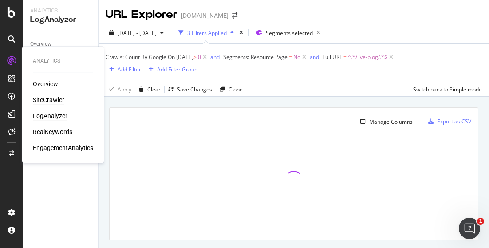
click at [56, 101] on div "SiteCrawler" at bounding box center [49, 99] width 32 height 9
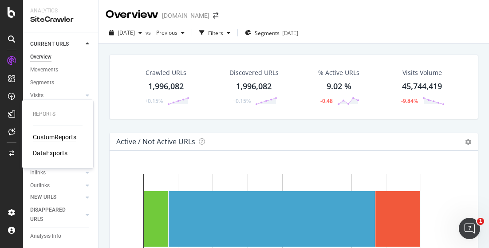
click at [44, 140] on div "CustomReports" at bounding box center [55, 137] width 44 height 9
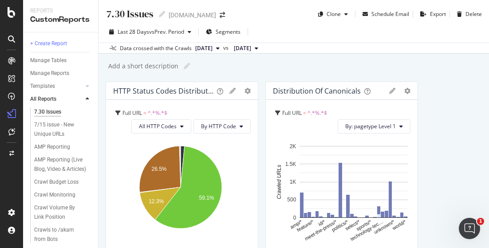
click at [58, 124] on div "7/15 issue - New Unique URLs" at bounding box center [59, 129] width 51 height 19
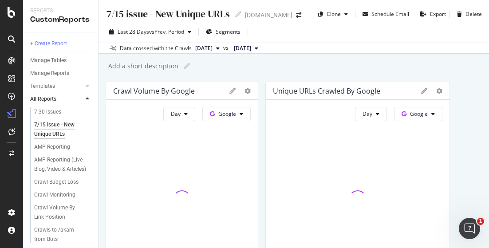
drag, startPoint x: 479, startPoint y: 109, endPoint x: 475, endPoint y: 111, distance: 4.6
click at [479, 109] on div "7/15 issue - New Unique URLs 7/15 issue - New Unique URLs nbcnews.com Clone Sch…" at bounding box center [294, 124] width 391 height 248
click at [228, 31] on span "Segments" at bounding box center [228, 32] width 25 height 8
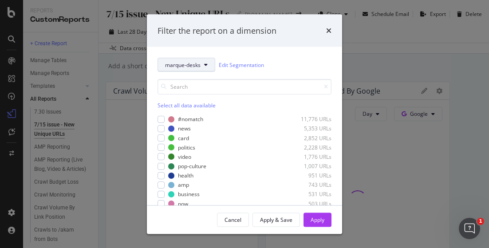
click at [202, 62] on button "marque-desks" at bounding box center [187, 65] width 58 height 14
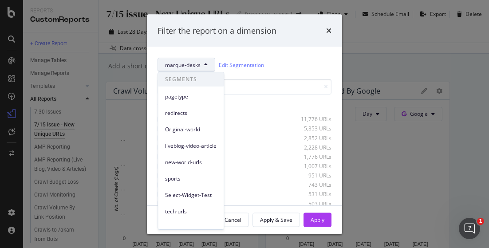
scroll to position [57, 0]
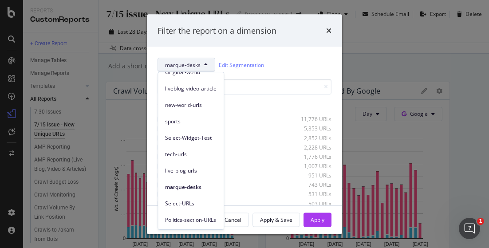
click at [422, 66] on div "Filter the report on a dimension marque-desks Edit Segmentation Select all data…" at bounding box center [244, 124] width 489 height 248
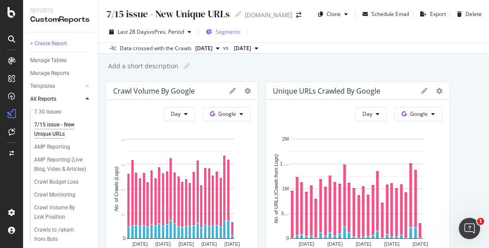
click at [226, 29] on span "Segments" at bounding box center [228, 32] width 25 height 8
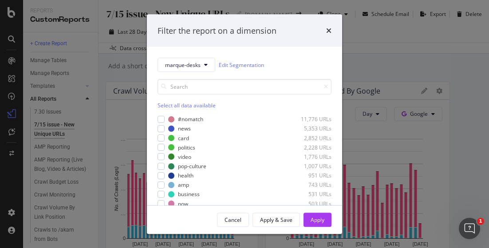
click at [162, 103] on div "Select all data available" at bounding box center [245, 106] width 174 height 8
click at [466, 145] on div "Filter the report on a dimension marque-desks Edit Segmentation Unselect all da…" at bounding box center [244, 124] width 489 height 248
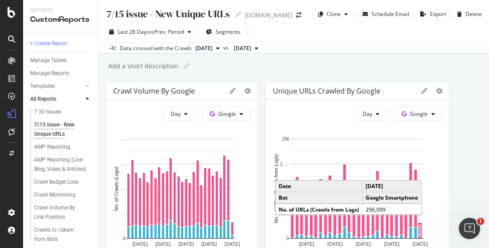
scroll to position [133, 0]
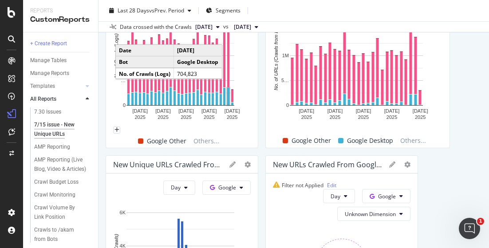
click at [227, 99] on rect "A chart." at bounding box center [228, 96] width 2 height 17
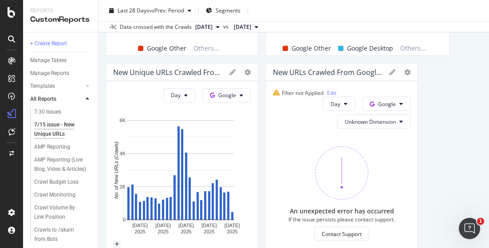
scroll to position [178, 0]
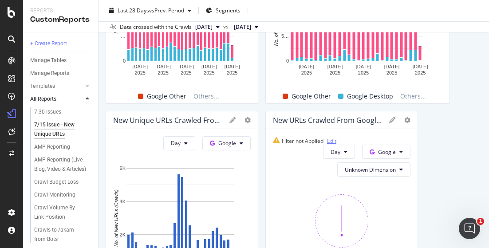
click at [329, 140] on link "Edit" at bounding box center [331, 141] width 9 height 8
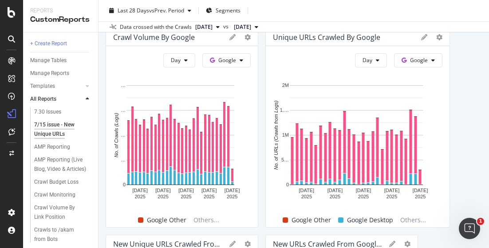
scroll to position [0, 0]
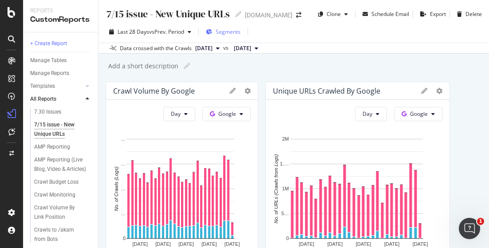
click at [228, 29] on span "Segments" at bounding box center [228, 32] width 25 height 8
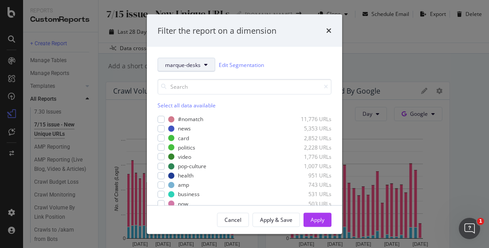
click at [195, 58] on button "marque-desks" at bounding box center [187, 65] width 58 height 14
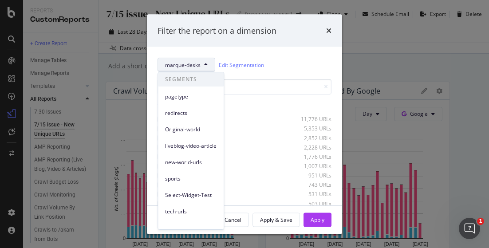
scroll to position [57, 0]
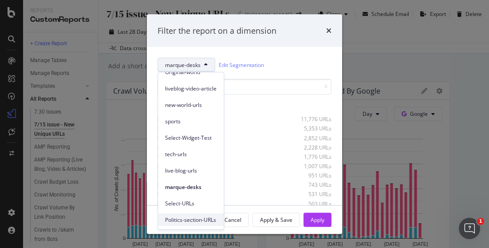
click at [163, 220] on div "Politics-section-URLs" at bounding box center [191, 220] width 66 height 13
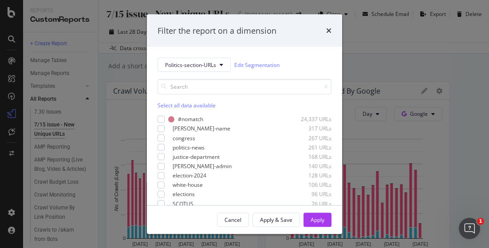
click at [163, 104] on div "Select all data available" at bounding box center [245, 106] width 174 height 8
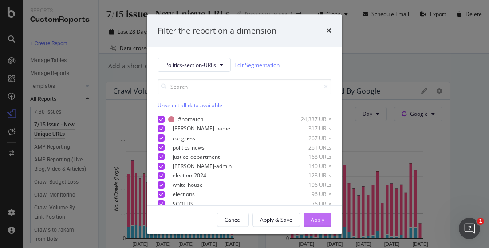
click at [311, 217] on div "Apply" at bounding box center [318, 220] width 14 height 8
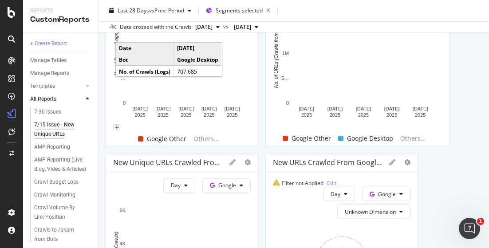
scroll to position [133, 0]
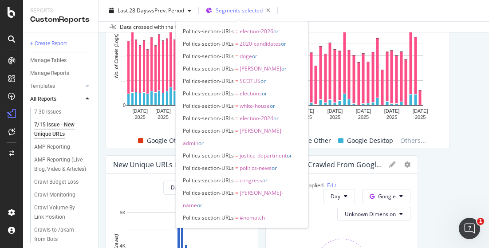
click at [228, 8] on span "Segments selected" at bounding box center [239, 11] width 47 height 8
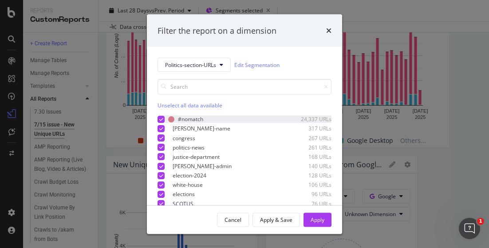
click at [164, 118] on div "modal" at bounding box center [161, 118] width 7 height 7
click at [178, 105] on div "Select all data available" at bounding box center [245, 106] width 174 height 8
click at [173, 103] on div "Unselect all data available" at bounding box center [245, 106] width 174 height 8
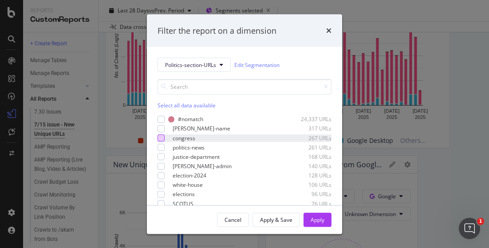
click at [159, 138] on div "modal" at bounding box center [161, 137] width 7 height 7
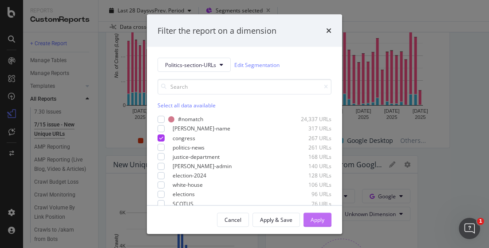
click at [323, 221] on div "Apply" at bounding box center [318, 220] width 14 height 8
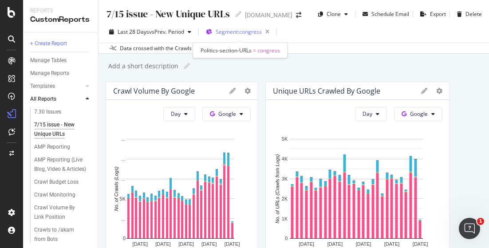
click at [241, 34] on span "Segment: congress" at bounding box center [239, 32] width 46 height 8
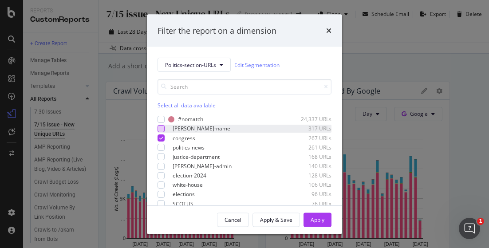
click at [163, 127] on div "modal" at bounding box center [161, 128] width 7 height 7
click at [162, 137] on icon "modal" at bounding box center [161, 138] width 4 height 4
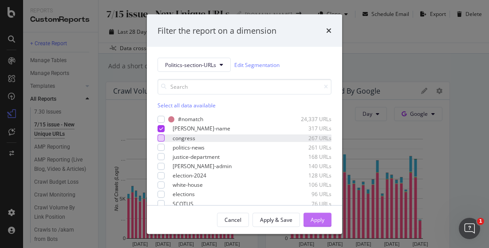
click at [325, 220] on button "Apply" at bounding box center [318, 220] width 28 height 14
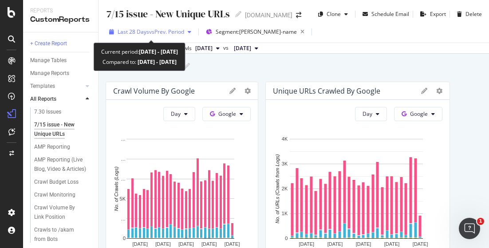
click at [167, 32] on span "vs Prev. Period" at bounding box center [166, 32] width 35 height 8
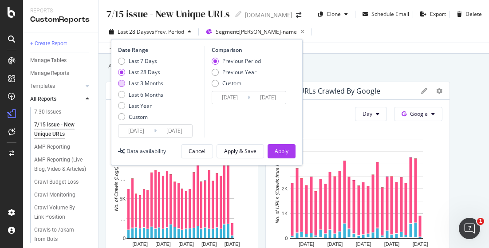
click at [118, 82] on div "Last 3 Months" at bounding box center [121, 83] width 7 height 7
type input "2025/06/06"
type input "2025/03/06"
type input "2025/06/05"
click at [281, 151] on div "Apply" at bounding box center [282, 151] width 14 height 8
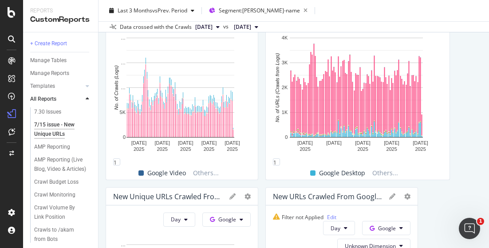
scroll to position [44, 0]
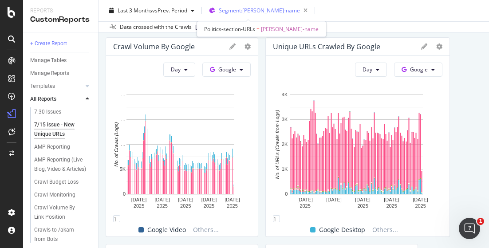
click at [259, 10] on span "Segment: trump-name" at bounding box center [259, 11] width 81 height 8
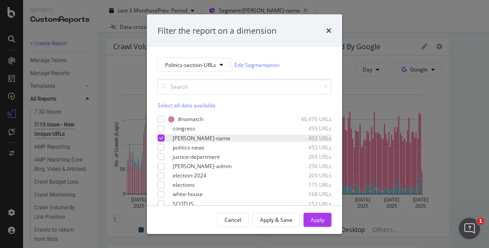
click at [159, 139] on icon "modal" at bounding box center [161, 138] width 4 height 4
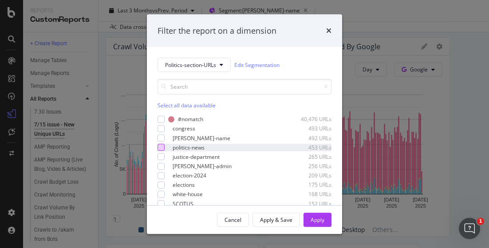
click at [161, 149] on div "modal" at bounding box center [161, 147] width 7 height 7
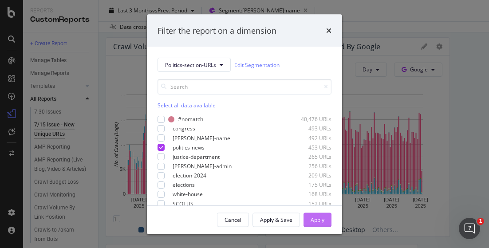
click at [322, 224] on div "Apply" at bounding box center [318, 219] width 14 height 13
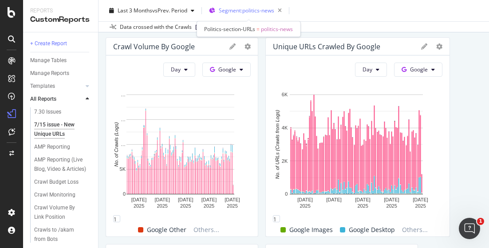
click at [241, 14] on div "Segment: politics-news" at bounding box center [252, 10] width 67 height 12
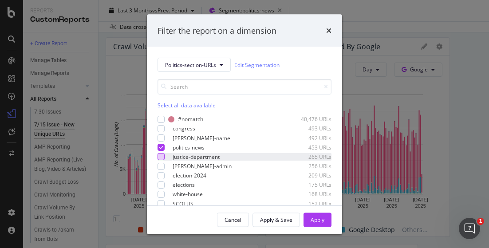
click at [160, 159] on div "modal" at bounding box center [161, 156] width 7 height 7
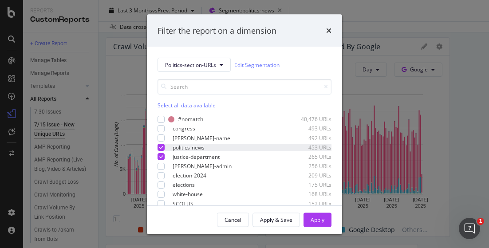
click at [160, 146] on icon "modal" at bounding box center [161, 147] width 4 height 4
click at [313, 214] on div "Apply" at bounding box center [318, 219] width 14 height 13
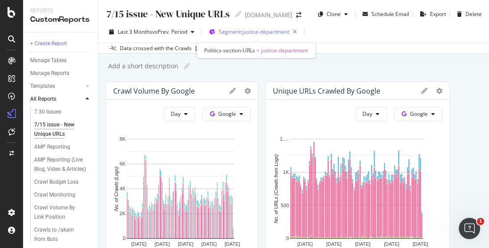
click at [257, 32] on span "Segment: justice-department" at bounding box center [254, 32] width 71 height 8
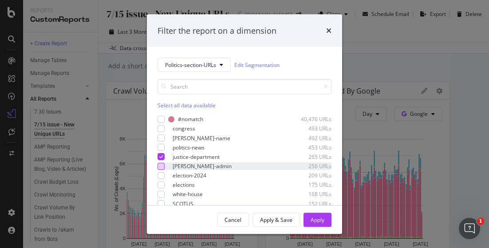
click at [160, 168] on div "modal" at bounding box center [161, 165] width 7 height 7
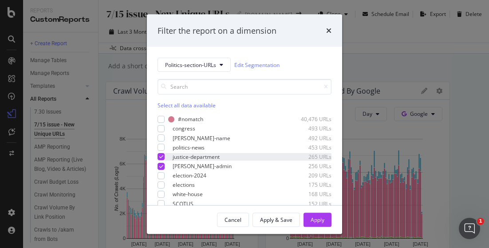
click at [162, 157] on icon "modal" at bounding box center [161, 156] width 4 height 4
click at [311, 221] on div "Apply" at bounding box center [318, 220] width 14 height 8
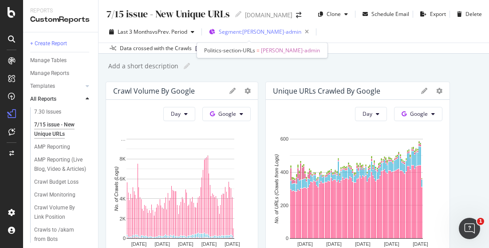
click at [258, 32] on span "Segment: trump-admin" at bounding box center [260, 32] width 83 height 8
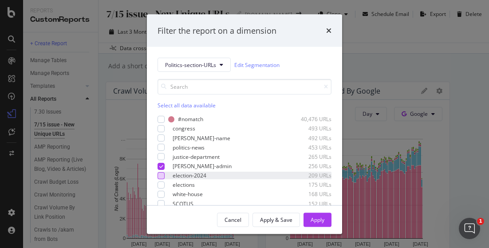
click at [160, 175] on div "modal" at bounding box center [161, 175] width 7 height 7
click at [163, 164] on div "modal" at bounding box center [161, 165] width 7 height 7
click at [321, 219] on div "Apply" at bounding box center [318, 220] width 14 height 8
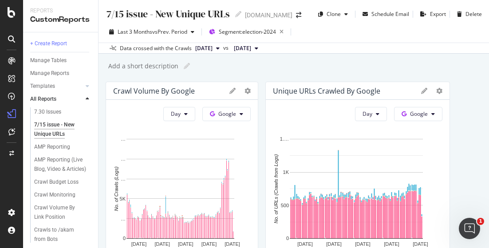
click at [342, 63] on div "Add a short description Add a short description" at bounding box center [298, 65] width 382 height 13
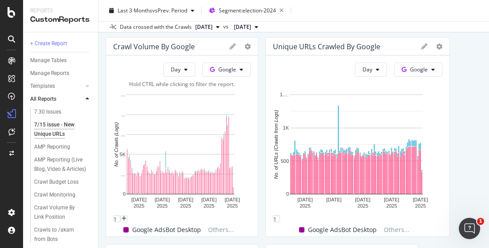
scroll to position [44, 0]
click at [257, 12] on span "Segment: election-2024" at bounding box center [247, 11] width 57 height 8
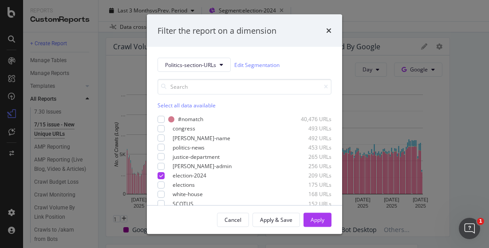
scroll to position [50, 0]
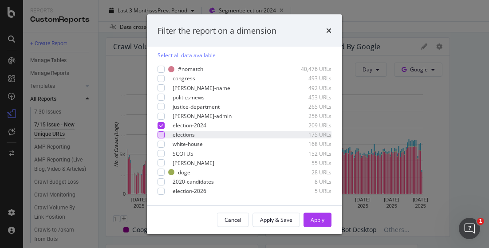
click at [161, 133] on div "modal" at bounding box center [161, 134] width 7 height 7
click at [161, 126] on icon "modal" at bounding box center [161, 125] width 4 height 4
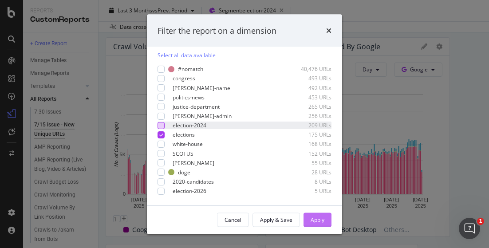
click at [316, 221] on div "Apply" at bounding box center [318, 220] width 14 height 8
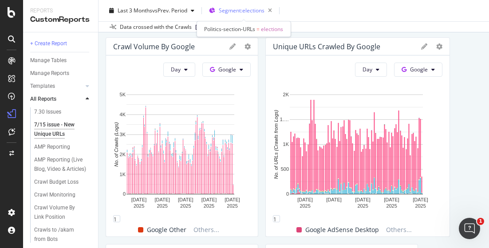
click at [234, 13] on div "Segment: elections" at bounding box center [247, 10] width 57 height 12
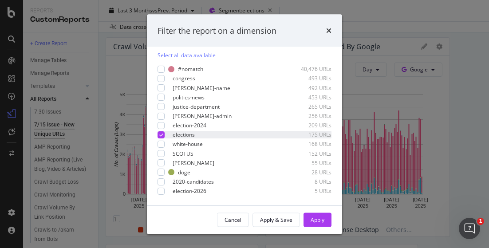
scroll to position [50, 0]
click at [160, 134] on icon "modal" at bounding box center [161, 135] width 4 height 4
click at [161, 145] on div "modal" at bounding box center [161, 144] width 7 height 7
click at [322, 217] on div "Apply" at bounding box center [318, 220] width 14 height 8
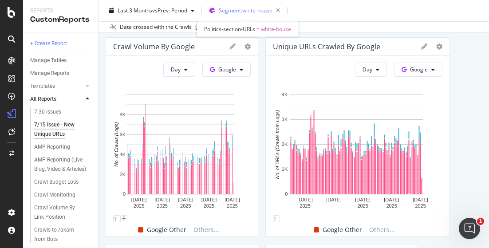
click at [248, 7] on span "Segment: white-house" at bounding box center [246, 11] width 54 height 8
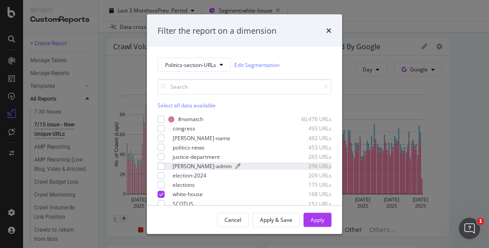
scroll to position [50, 0]
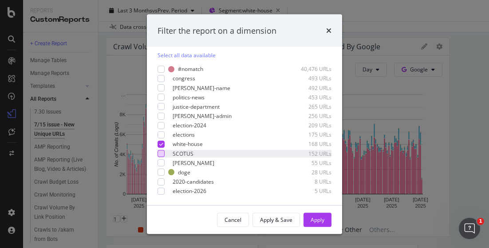
click at [164, 154] on div "modal" at bounding box center [161, 153] width 7 height 7
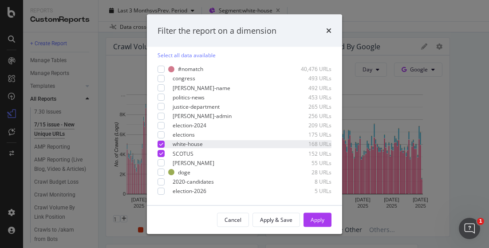
click at [166, 142] on div "white-house 168 URLs" at bounding box center [245, 145] width 174 height 8
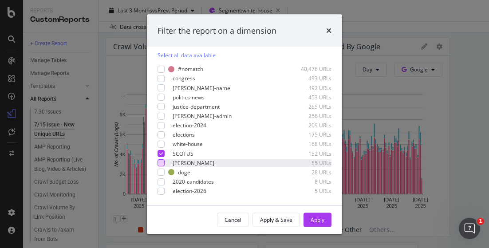
click at [163, 163] on div "modal" at bounding box center [161, 163] width 7 height 7
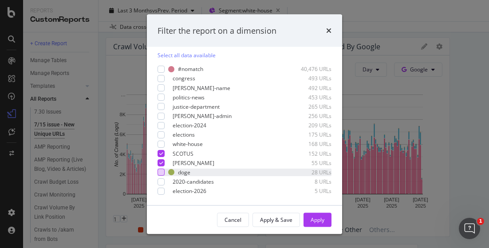
click at [162, 172] on div "modal" at bounding box center [161, 172] width 7 height 7
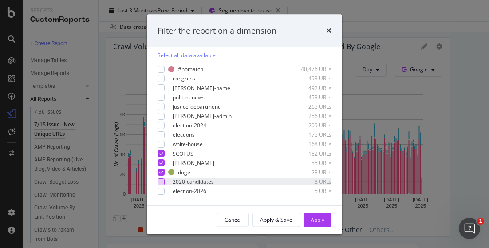
click at [162, 180] on div "modal" at bounding box center [161, 181] width 7 height 7
drag, startPoint x: 163, startPoint y: 190, endPoint x: 204, endPoint y: 202, distance: 42.7
click at [163, 190] on div "modal" at bounding box center [161, 191] width 7 height 7
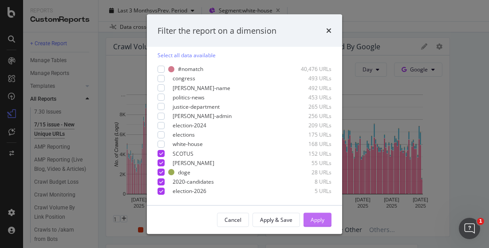
click at [316, 221] on div "Apply" at bounding box center [318, 220] width 14 height 8
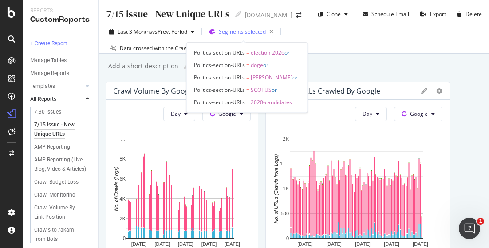
click at [221, 34] on span "Segments selected" at bounding box center [242, 32] width 47 height 8
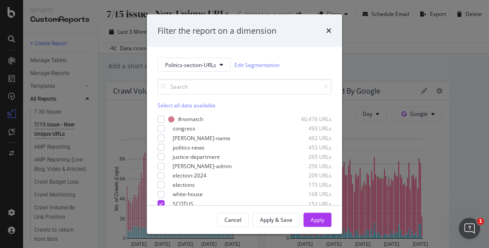
click at [169, 105] on div "Select all data available" at bounding box center [245, 106] width 174 height 8
click at [169, 105] on div "Unselect all data available" at bounding box center [245, 106] width 174 height 8
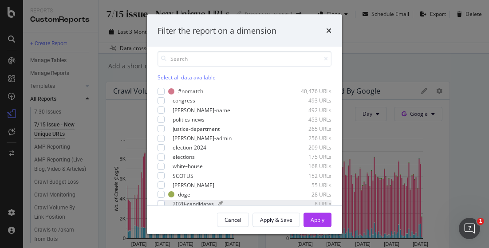
scroll to position [50, 0]
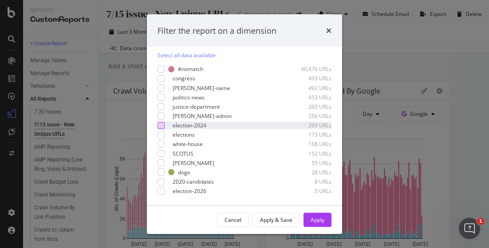
click at [162, 127] on div "modal" at bounding box center [161, 125] width 7 height 7
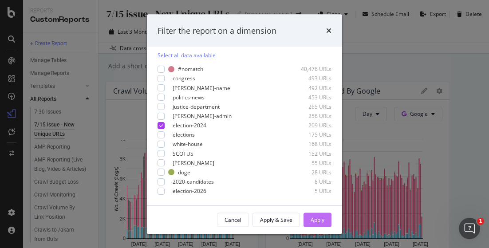
click at [319, 217] on div "Apply" at bounding box center [318, 220] width 14 height 8
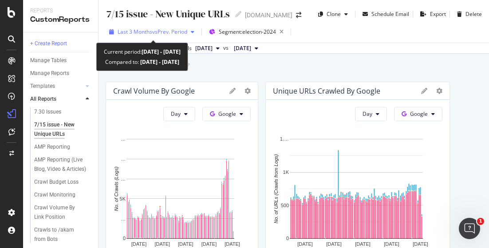
click at [138, 33] on span "Last 3 Months" at bounding box center [135, 32] width 35 height 8
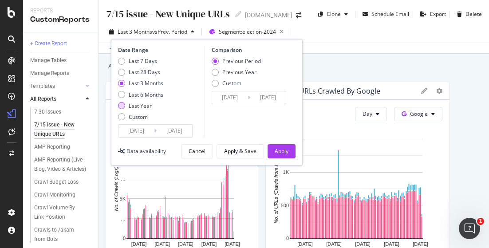
click at [121, 104] on div "Last Year" at bounding box center [121, 105] width 7 height 7
type input "2024/09/06"
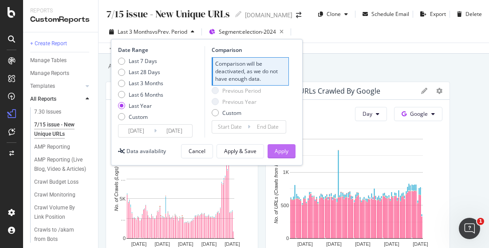
click at [289, 152] on button "Apply" at bounding box center [282, 151] width 28 height 14
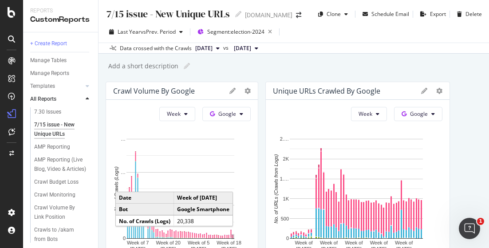
click at [233, 237] on rect "A chart." at bounding box center [233, 236] width 1 height 3
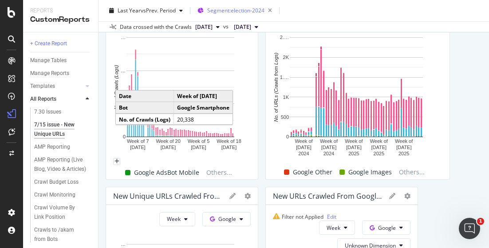
scroll to position [44, 0]
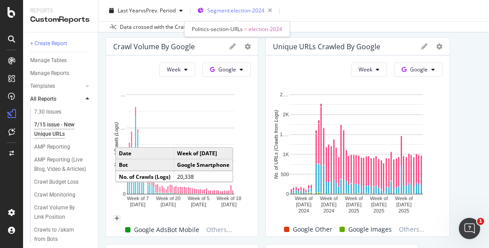
click at [241, 7] on span "Segment: election-2024" at bounding box center [235, 11] width 57 height 8
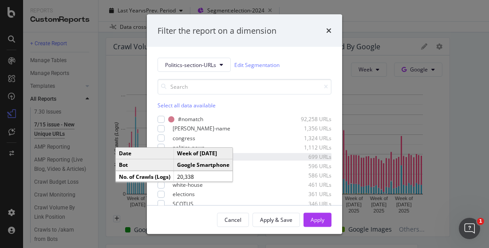
scroll to position [59, 0]
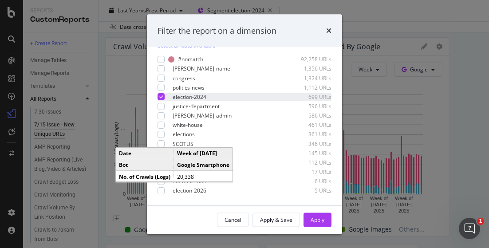
click at [160, 94] on div "modal" at bounding box center [161, 97] width 7 height 7
click at [162, 95] on div "modal" at bounding box center [161, 97] width 7 height 7
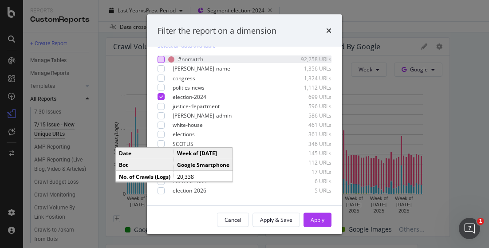
click at [161, 58] on div "modal" at bounding box center [161, 59] width 7 height 7
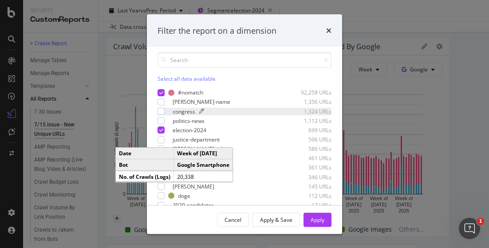
scroll to position [15, 0]
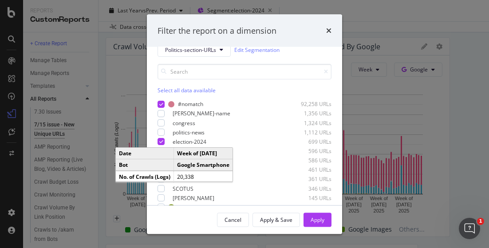
click at [187, 92] on div "Select all data available" at bounding box center [245, 91] width 174 height 8
click at [163, 105] on div "modal" at bounding box center [161, 103] width 7 height 7
click at [328, 218] on button "Apply" at bounding box center [318, 220] width 28 height 14
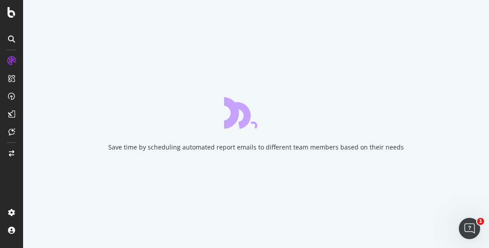
click at [415, 81] on div "Save time by scheduling automated report emails to different team members based…" at bounding box center [256, 124] width 466 height 248
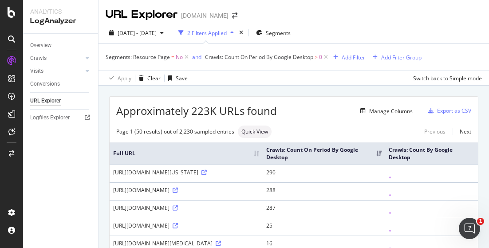
drag, startPoint x: 352, startPoint y: 139, endPoint x: 258, endPoint y: 89, distance: 106.6
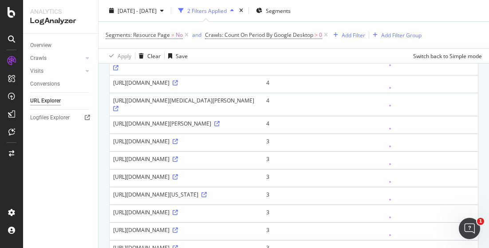
scroll to position [399, 0]
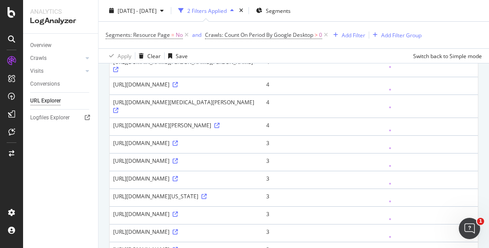
click at [227, 10] on div "2 Filters Applied" at bounding box center [207, 11] width 40 height 8
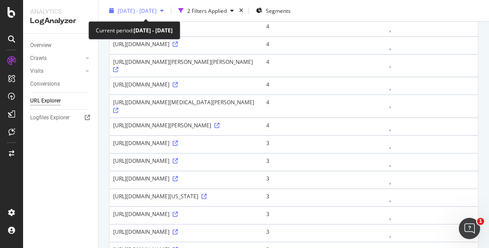
click at [167, 8] on div "button" at bounding box center [162, 10] width 11 height 5
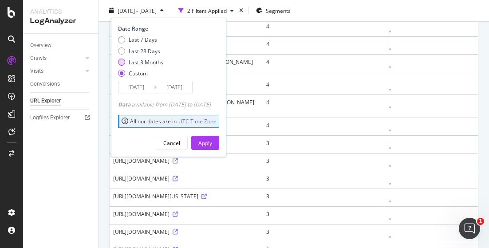
click at [123, 61] on div "Last 3 Months" at bounding box center [121, 62] width 7 height 7
type input "[DATE]"
click at [212, 141] on div "Apply" at bounding box center [205, 143] width 14 height 8
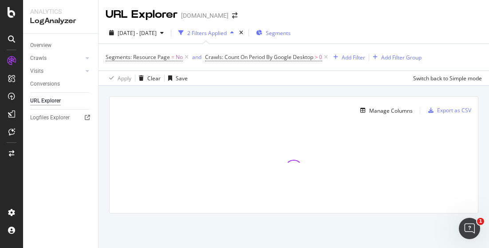
click at [289, 32] on span "Segments" at bounding box center [278, 33] width 25 height 8
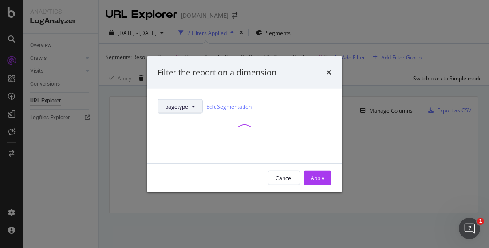
click at [177, 105] on span "pagetype" at bounding box center [176, 107] width 23 height 8
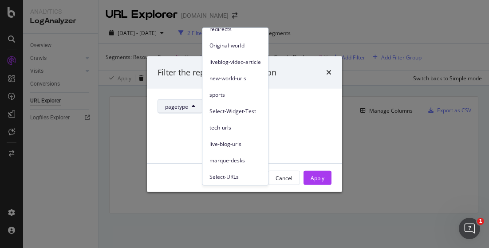
scroll to position [74, 0]
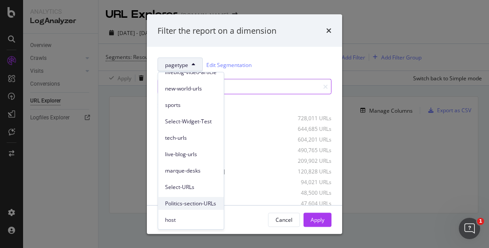
click at [211, 201] on span "Politics-section-URLs" at bounding box center [190, 204] width 51 height 8
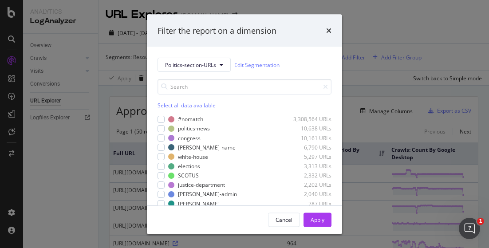
click at [162, 112] on div "Select all data available #nomatch 3,308,564 URLs politics-news 10,638 URLs con…" at bounding box center [245, 162] width 174 height 166
click at [160, 116] on div "modal" at bounding box center [161, 118] width 7 height 7
click at [181, 99] on div "Select all data available" at bounding box center [245, 94] width 174 height 30
click at [180, 107] on div "Select all data available" at bounding box center [245, 106] width 174 height 8
click at [323, 224] on div "Apply" at bounding box center [318, 219] width 14 height 13
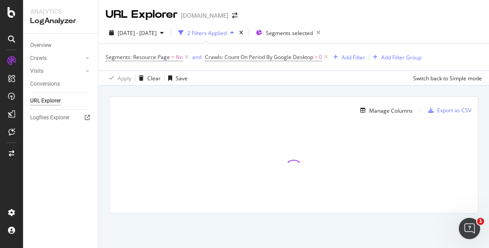
click at [218, 32] on div "2 Filters Applied" at bounding box center [207, 33] width 40 height 8
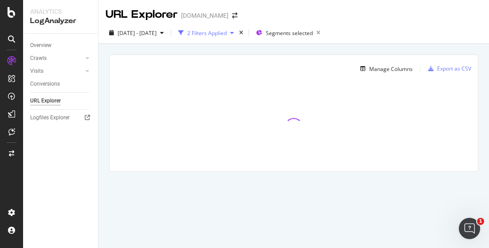
click at [227, 36] on div "2 Filters Applied" at bounding box center [207, 33] width 40 height 8
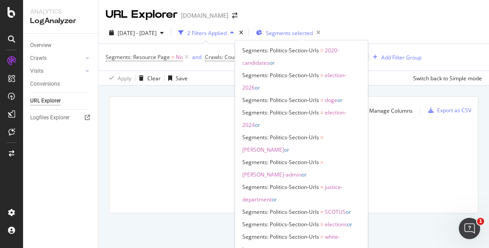
click at [311, 34] on span "Segments selected" at bounding box center [289, 33] width 47 height 8
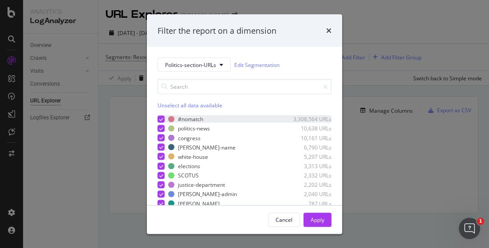
click at [160, 117] on icon "modal" at bounding box center [161, 119] width 4 height 4
click at [321, 221] on div "Apply" at bounding box center [318, 220] width 14 height 8
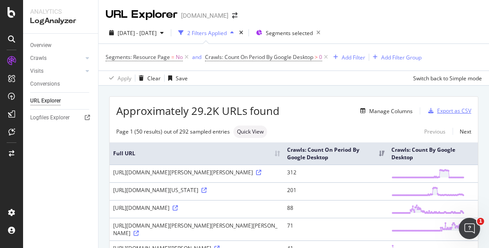
click at [437, 109] on div "Export as CSV" at bounding box center [454, 111] width 34 height 8
drag, startPoint x: 387, startPoint y: 28, endPoint x: 344, endPoint y: 21, distance: 43.1
click at [387, 28] on div "[DATE] - [DATE] 2 Filters Applied Segments selected" at bounding box center [294, 35] width 391 height 18
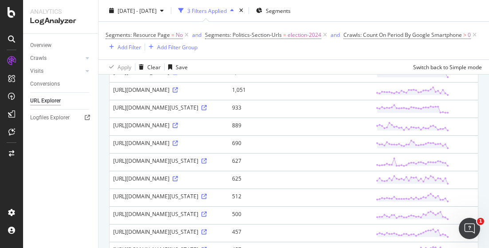
scroll to position [44, 0]
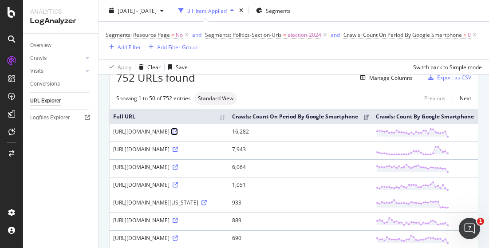
click at [173, 134] on icon at bounding box center [175, 131] width 5 height 5
click at [451, 80] on div "Export as CSV" at bounding box center [454, 78] width 34 height 8
